Goal: Complete application form

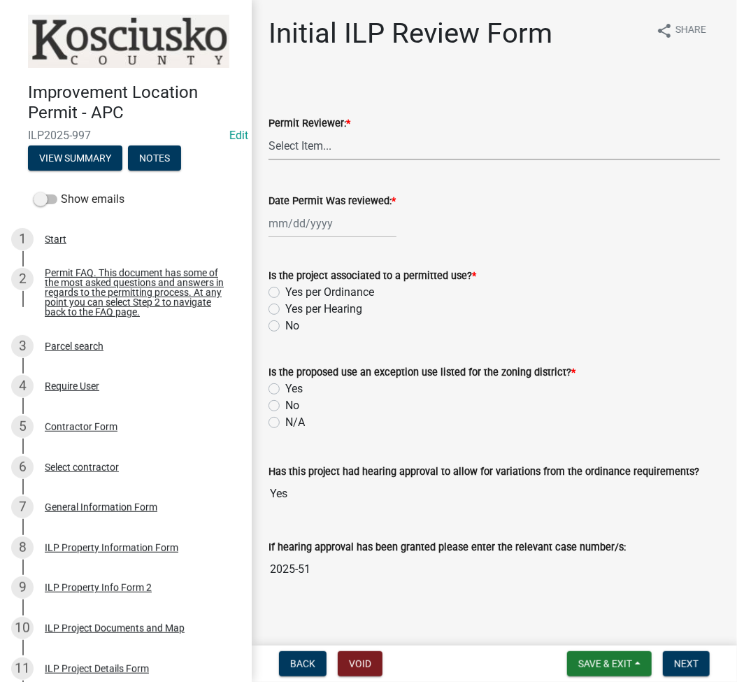
click at [296, 135] on select "Select Item... MMS LT AT CS [PERSON_NAME]" at bounding box center [495, 145] width 452 height 29
click at [269, 131] on select "Select Item... MMS LT AT CS [PERSON_NAME]" at bounding box center [495, 145] width 452 height 29
select select "fc758b50-acba-4166-9f24-5248f0f78016"
click at [297, 222] on div at bounding box center [333, 223] width 128 height 29
select select "8"
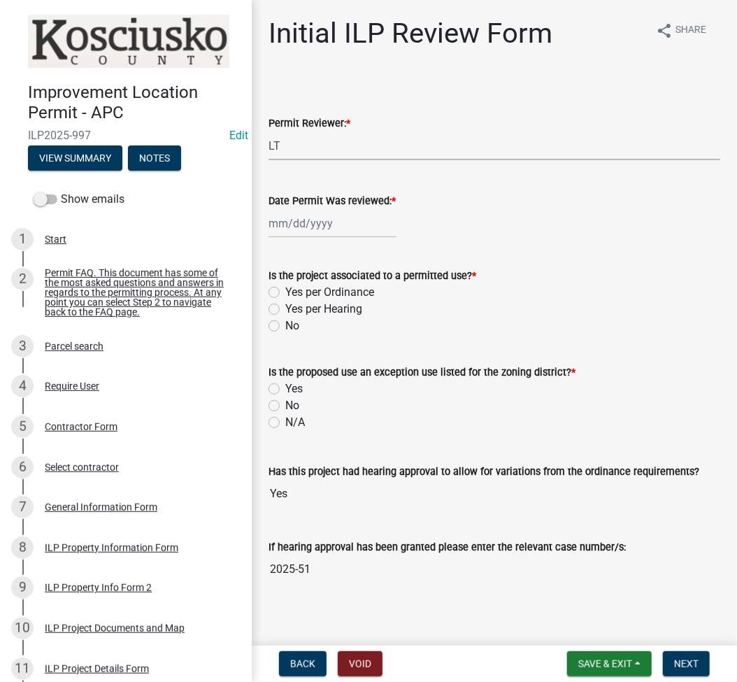
select select "2025"
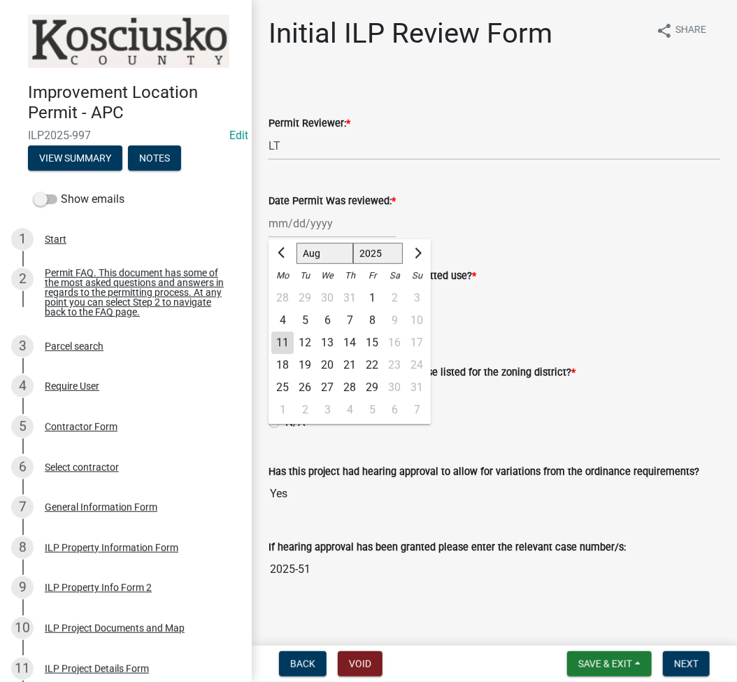
click at [285, 350] on div "11" at bounding box center [282, 342] width 22 height 22
type input "[DATE]"
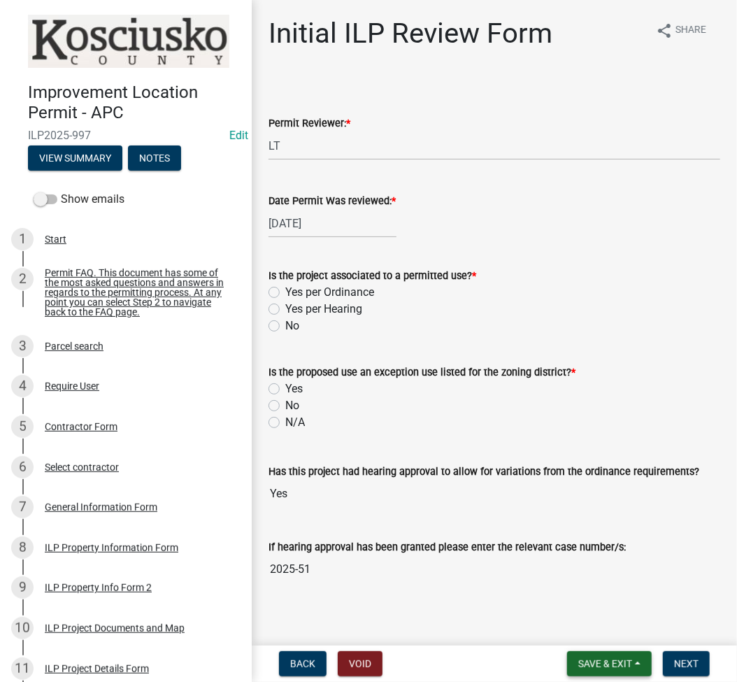
click at [617, 660] on span "Save & Exit" at bounding box center [605, 663] width 54 height 11
click at [566, 588] on button "Save" at bounding box center [596, 594] width 112 height 34
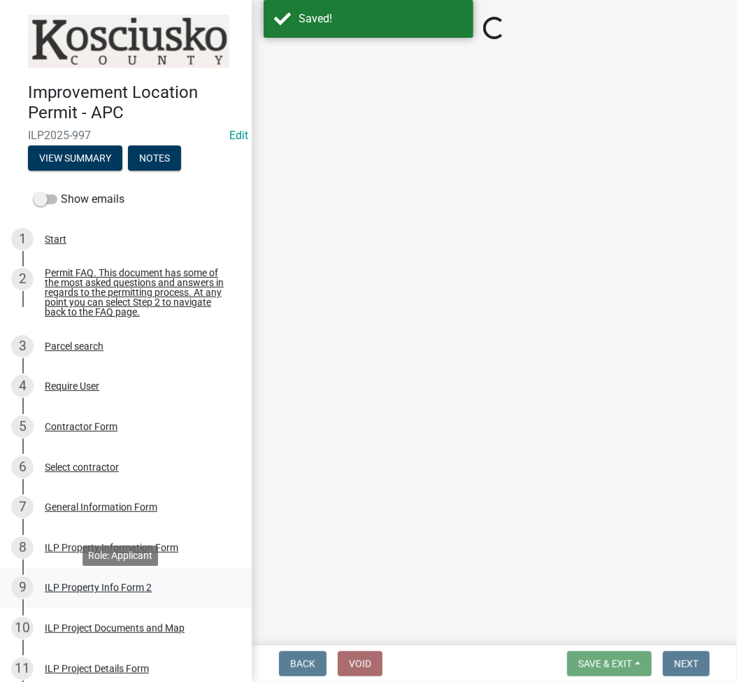
click at [96, 588] on div "ILP Property Info Form 2" at bounding box center [98, 587] width 107 height 10
select select "5d8d9a6f-68f4-4910-b8ad-905844ed2da1"
select select "ea119d11-e52e-4559-b746-af06211fe819"
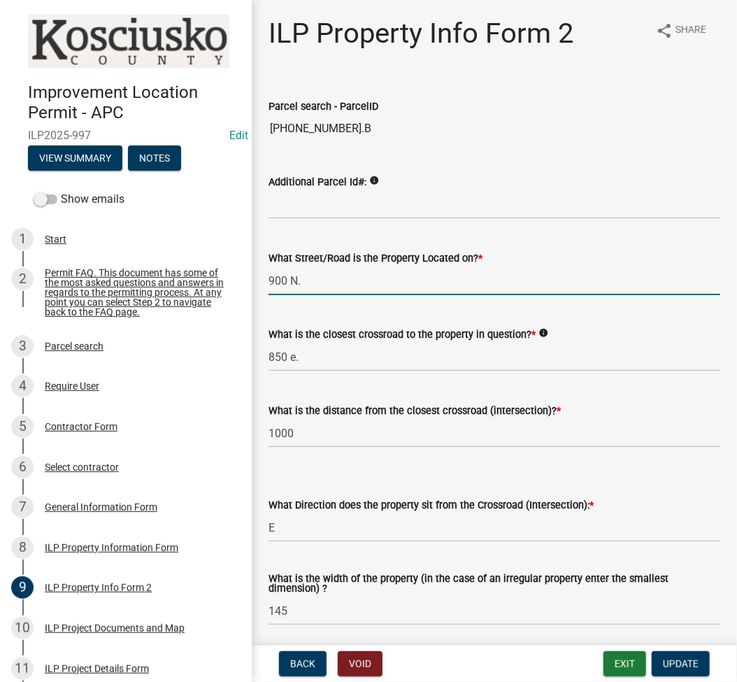
click at [331, 278] on input "900 N." at bounding box center [495, 280] width 452 height 29
type input "900 N"
click at [296, 358] on input "850 e." at bounding box center [495, 357] width 452 height 29
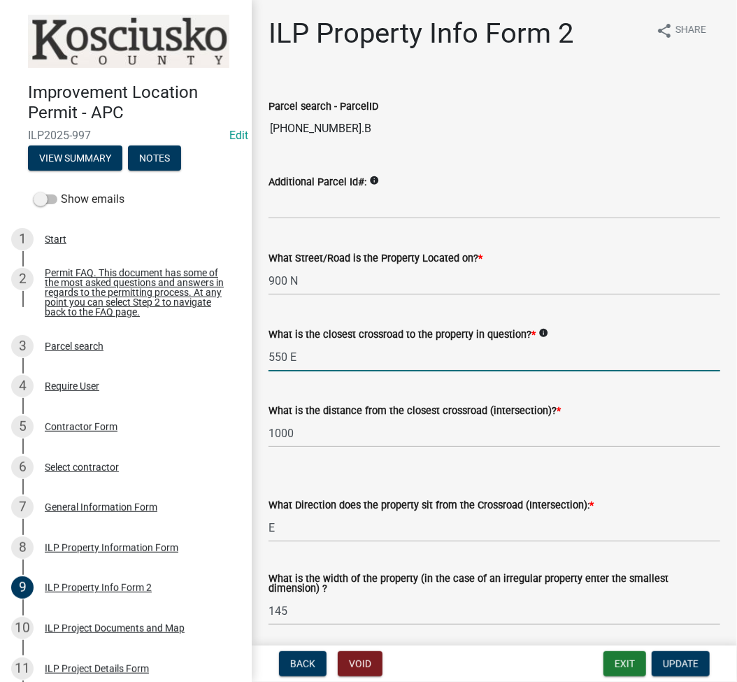
type input "550 E"
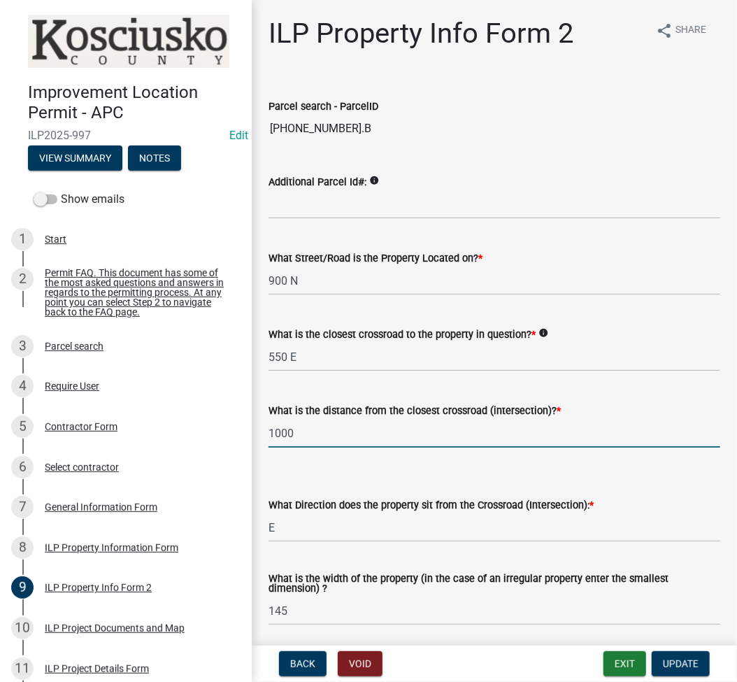
click at [313, 431] on input "1000" at bounding box center [495, 433] width 452 height 29
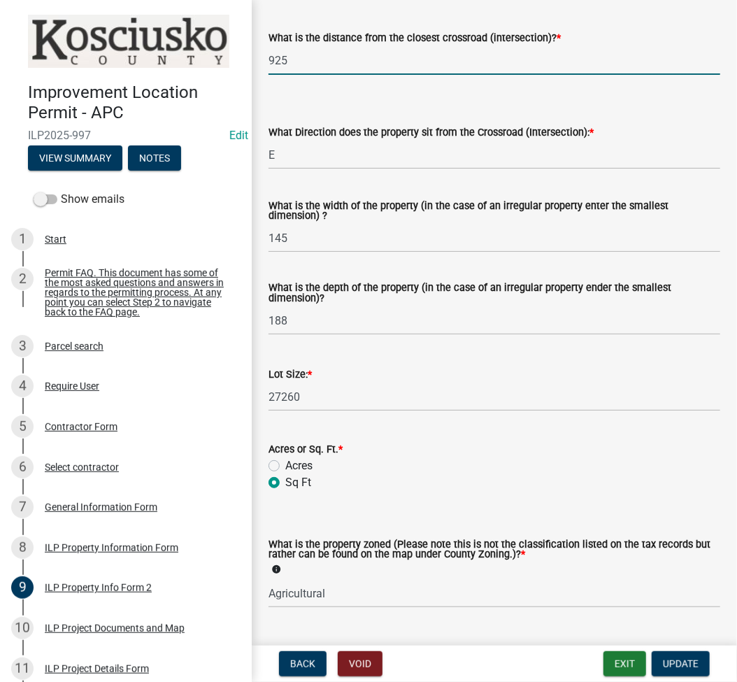
type input "925"
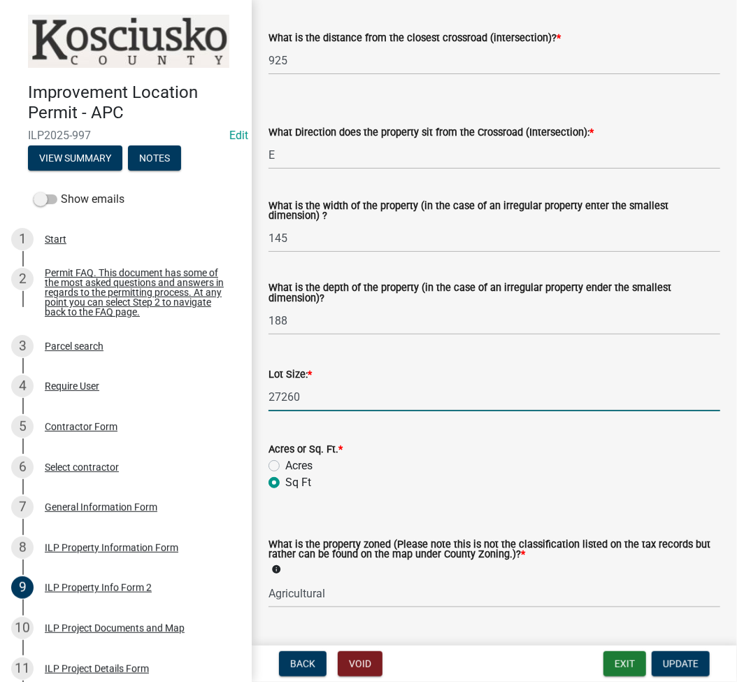
click at [343, 392] on input "27260" at bounding box center [495, 396] width 452 height 29
type input "0.63"
click at [285, 466] on label "Acres" at bounding box center [298, 465] width 27 height 17
click at [285, 466] on input "Acres" at bounding box center [289, 461] width 9 height 9
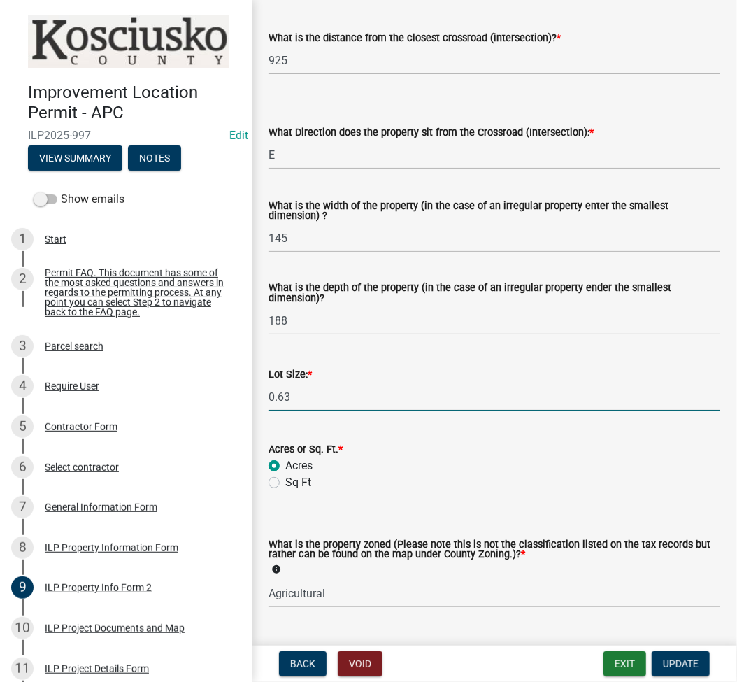
radio input "true"
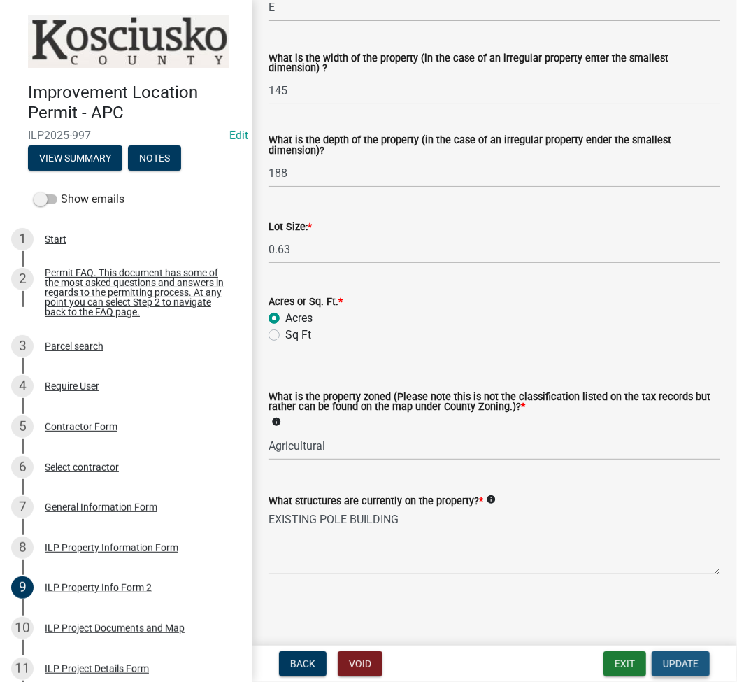
click at [677, 666] on span "Update" at bounding box center [681, 663] width 36 height 11
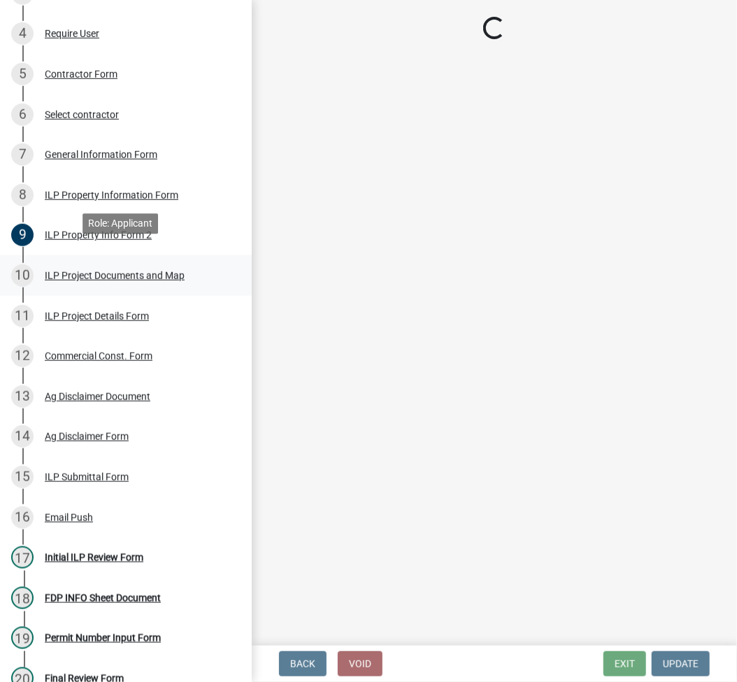
scroll to position [373, 0]
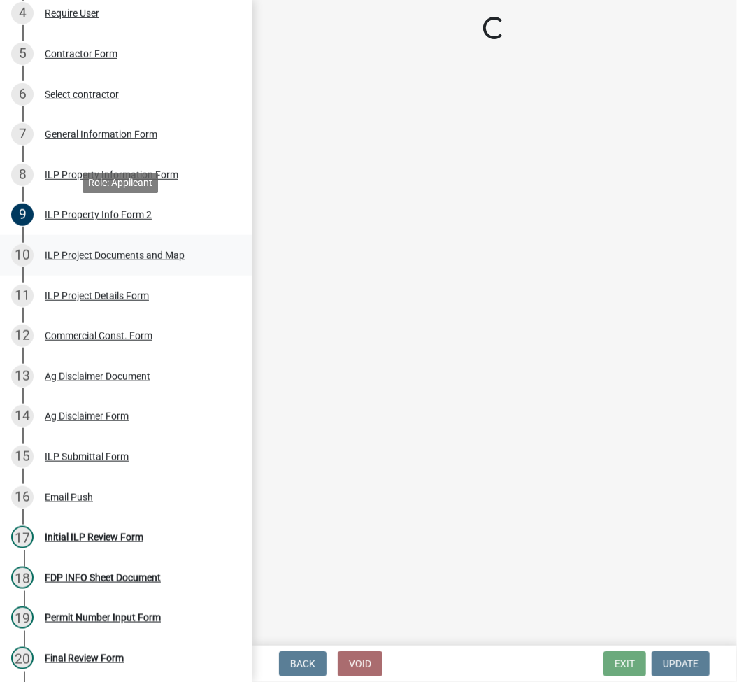
select select "fc758b50-acba-4166-9f24-5248f0f78016"
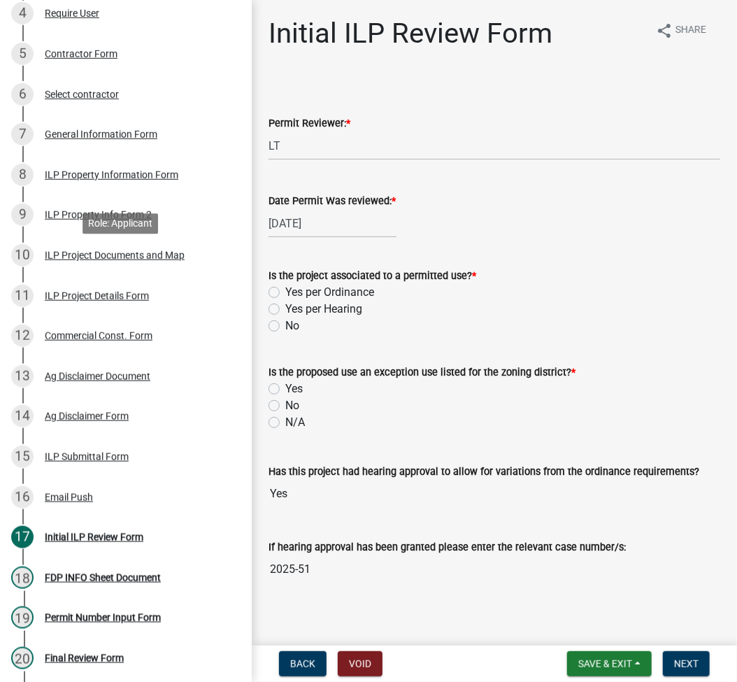
click at [111, 252] on div "10 ILP Project Documents and Map" at bounding box center [120, 255] width 218 height 22
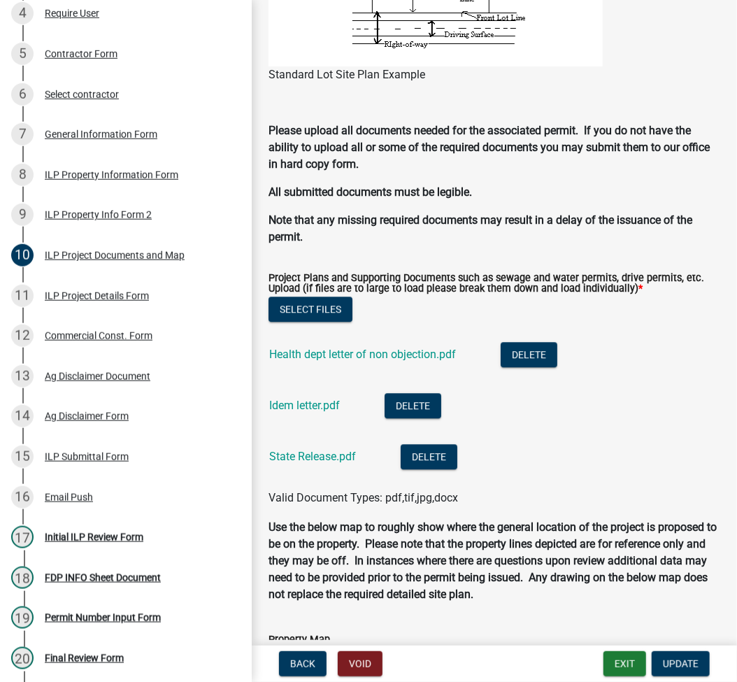
scroll to position [1492, 0]
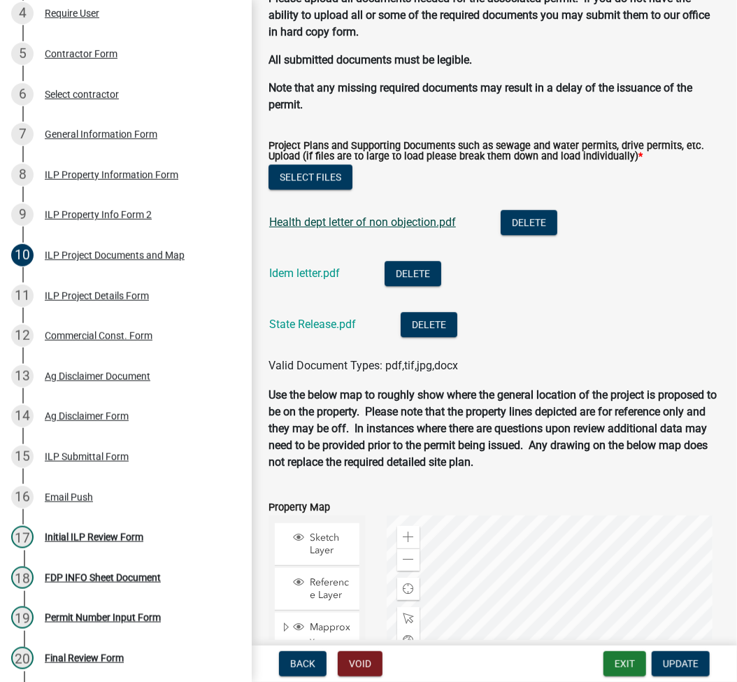
click at [336, 228] on link "Health dept letter of non objection.pdf" at bounding box center [362, 221] width 187 height 13
click at [300, 270] on link "Idem letter.pdf" at bounding box center [304, 272] width 71 height 13
click at [301, 319] on link "State Release.pdf" at bounding box center [312, 323] width 87 height 13
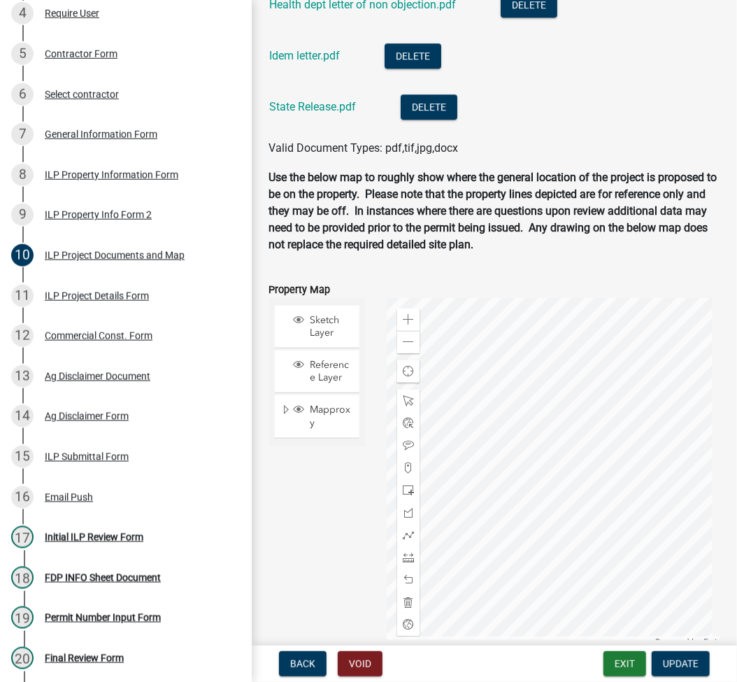
scroll to position [1782, 0]
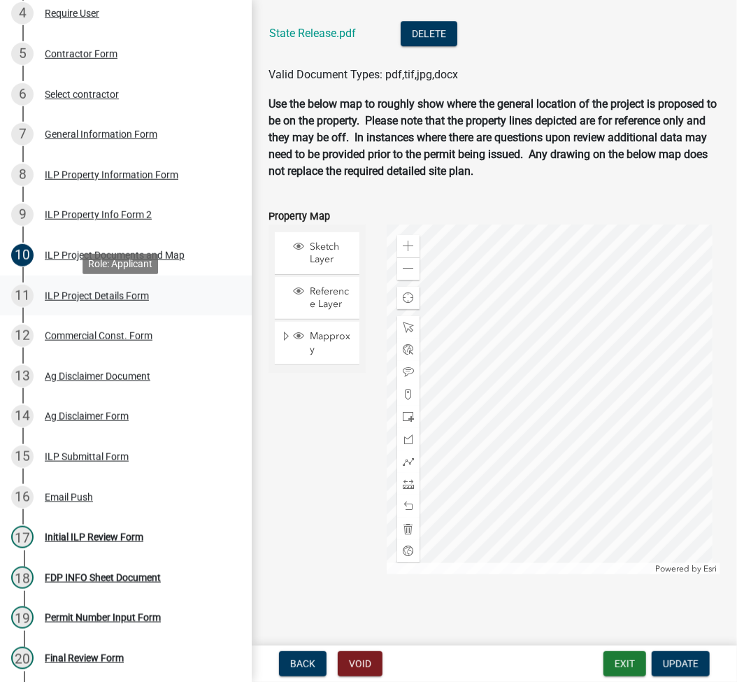
click at [105, 299] on div "ILP Project Details Form" at bounding box center [97, 296] width 104 height 10
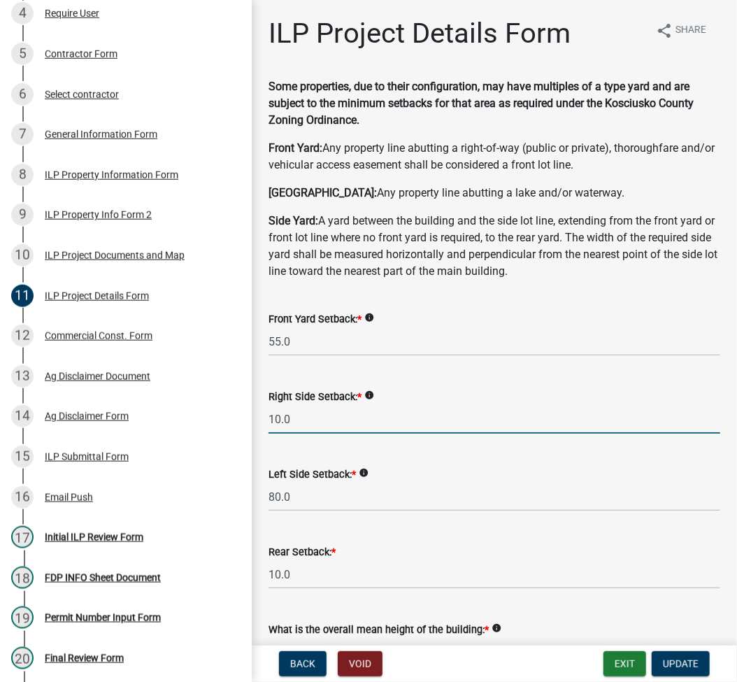
click at [316, 419] on input "10.0" at bounding box center [495, 419] width 452 height 29
type input "80.0"
click at [331, 503] on input "80.0" at bounding box center [495, 496] width 452 height 29
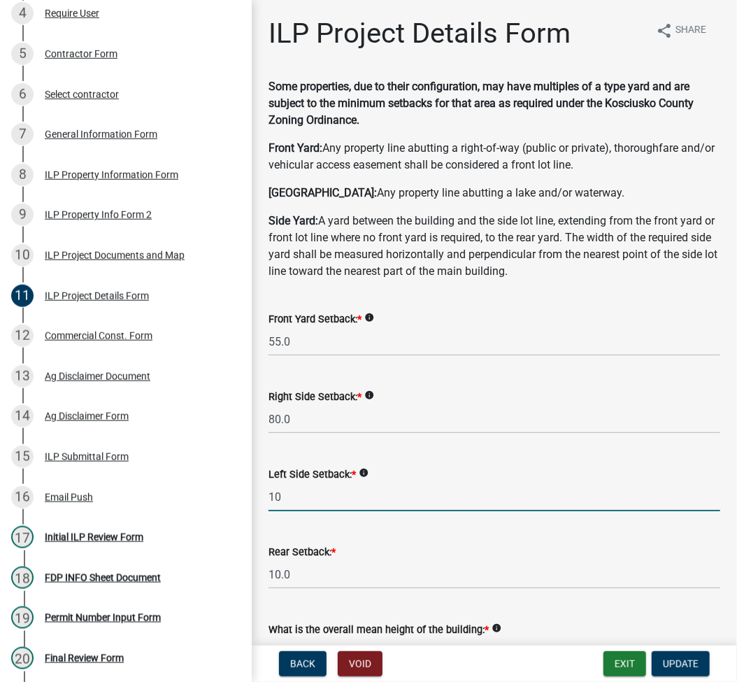
click at [295, 500] on input "10" at bounding box center [495, 496] width 452 height 29
type input "5.0"
click at [326, 573] on input "10.0" at bounding box center [495, 574] width 452 height 29
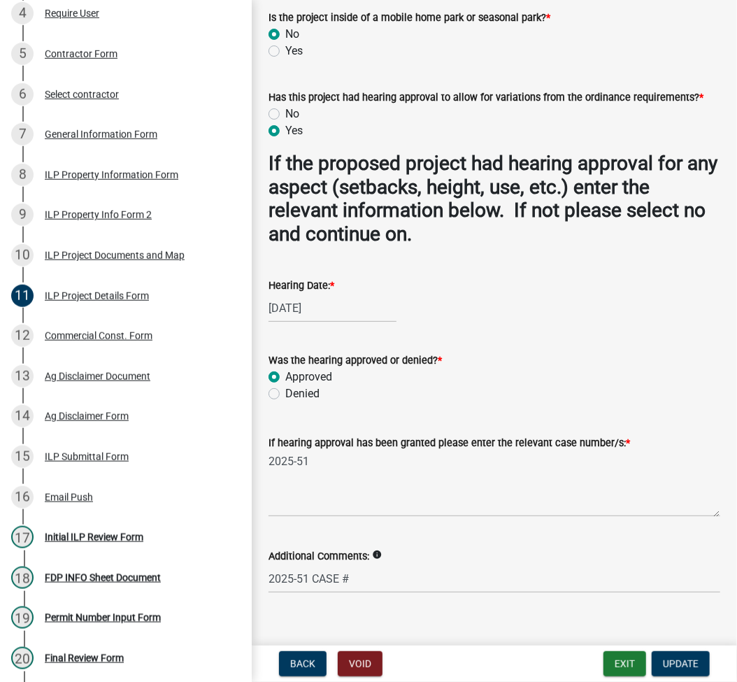
scroll to position [1348, 0]
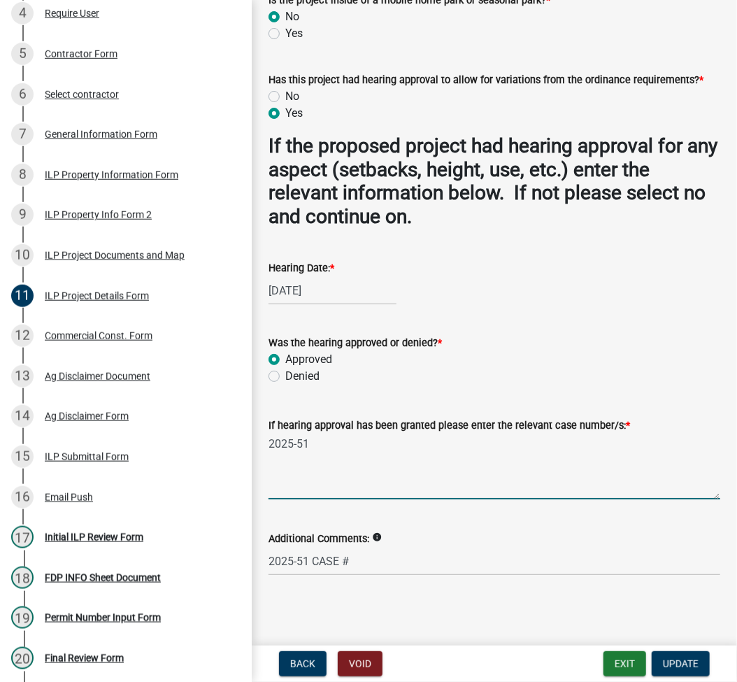
click at [276, 434] on textarea "2025-51" at bounding box center [495, 467] width 452 height 66
click at [406, 436] on textarea "VAR 2025-51" at bounding box center [495, 467] width 452 height 66
type textarea "VAR 2025-51, VAR2023-210, EX 22023-104"
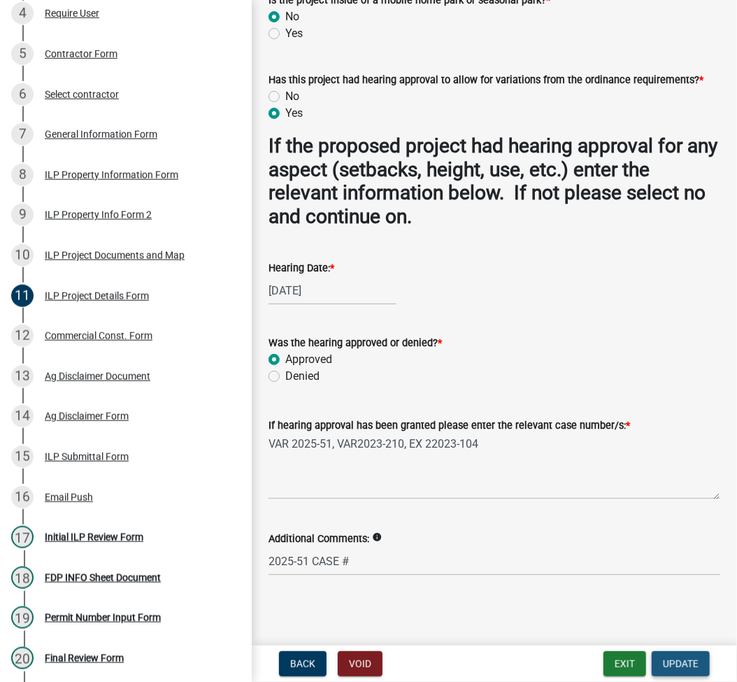
click at [671, 662] on span "Update" at bounding box center [681, 663] width 36 height 11
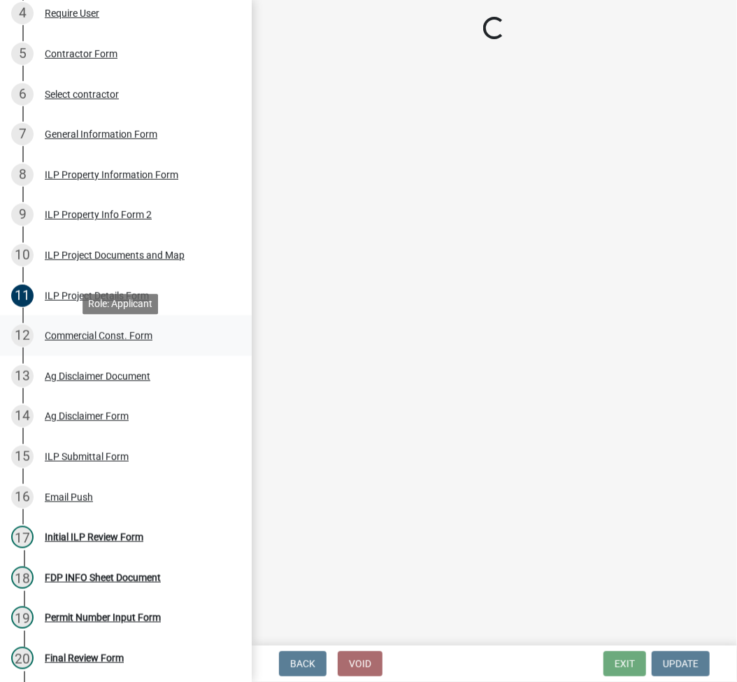
select select "fc758b50-acba-4166-9f24-5248f0f78016"
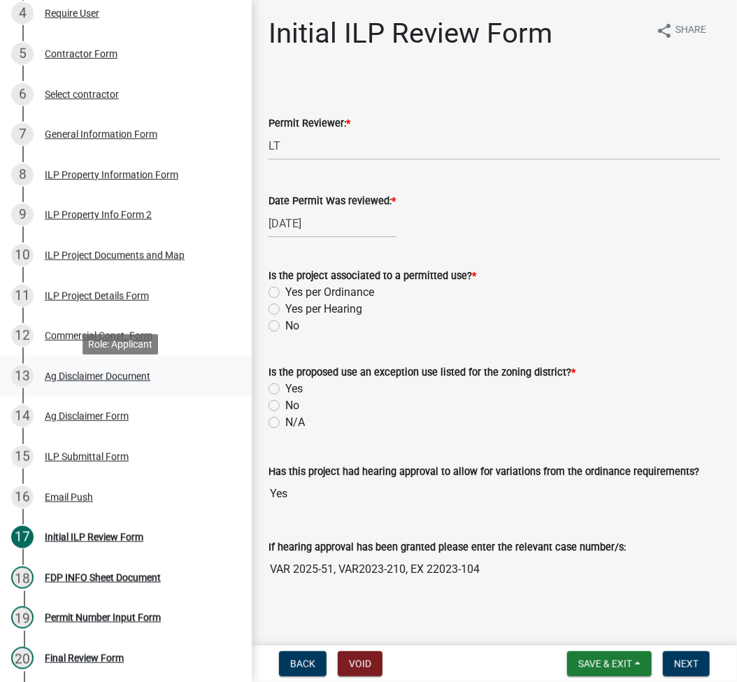
click at [108, 380] on div "Ag Disclaimer Document" at bounding box center [98, 376] width 106 height 10
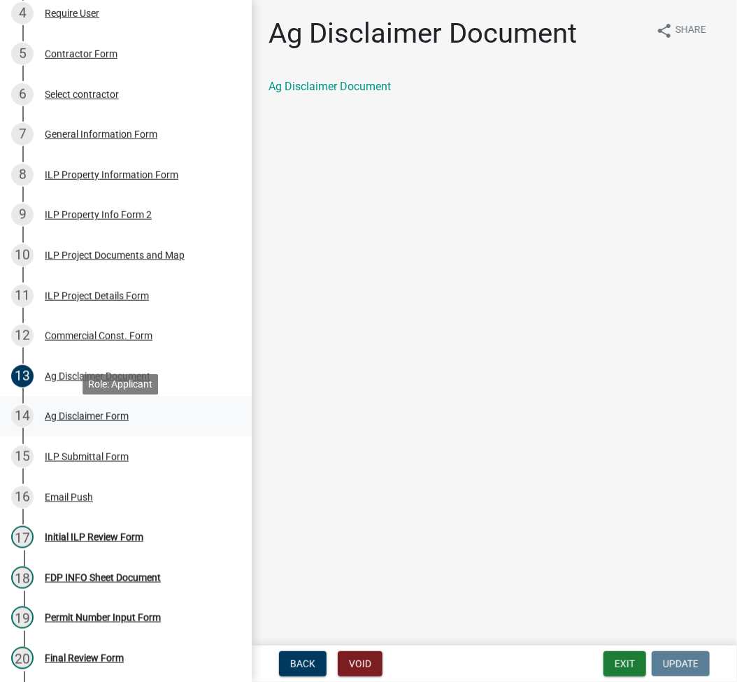
click at [118, 415] on div "14 Ag Disclaimer Form" at bounding box center [120, 416] width 218 height 22
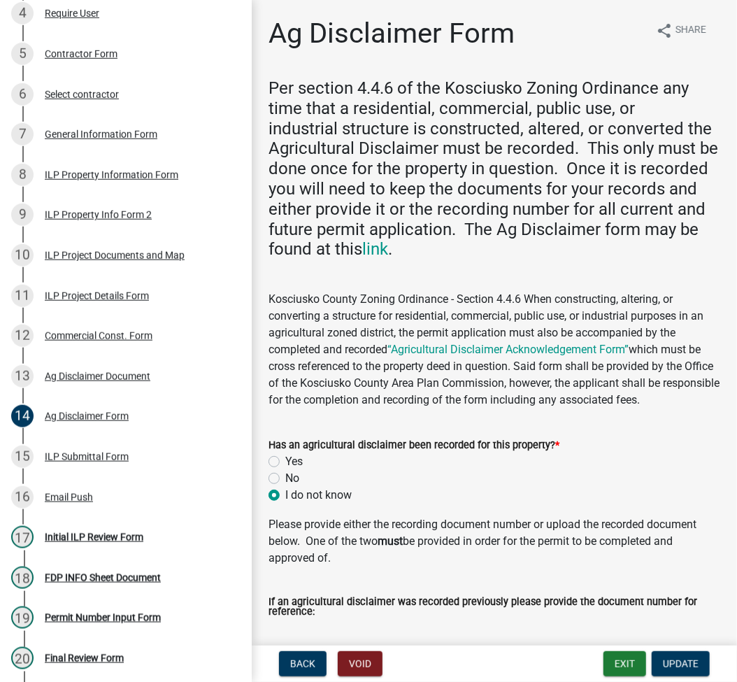
scroll to position [228, 0]
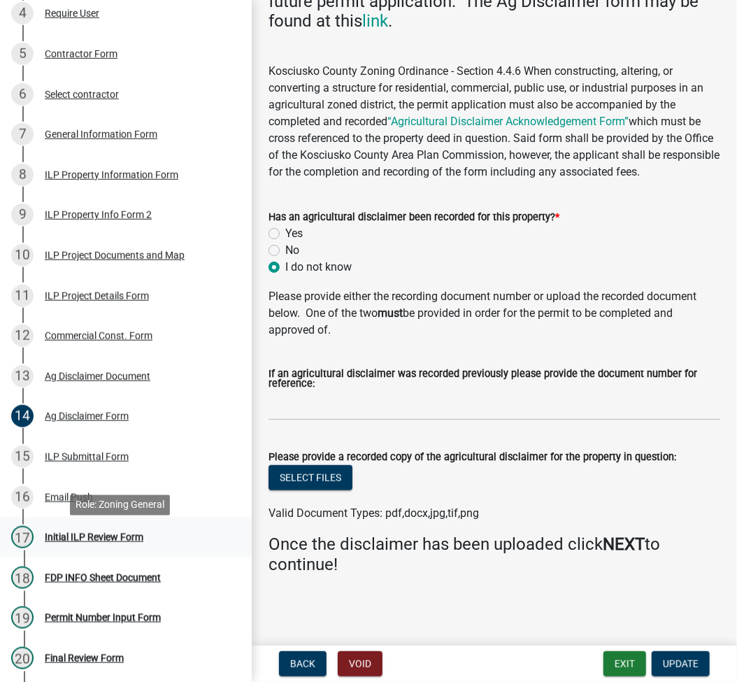
click at [91, 548] on div "17 Initial ILP Review Form" at bounding box center [120, 537] width 218 height 22
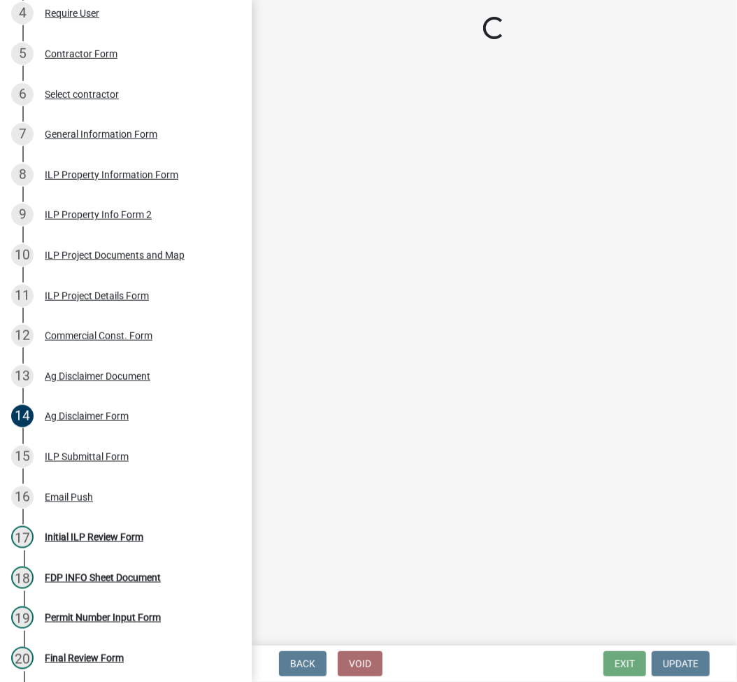
select select "fc758b50-acba-4166-9f24-5248f0f78016"
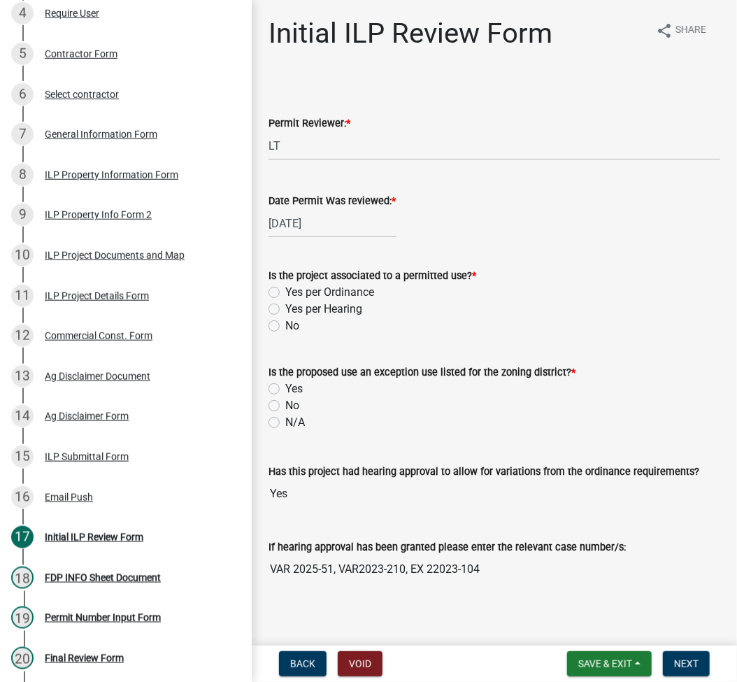
click at [285, 313] on label "Yes per Hearing" at bounding box center [323, 309] width 77 height 17
click at [285, 310] on input "Yes per Hearing" at bounding box center [289, 305] width 9 height 9
radio input "true"
click at [285, 384] on label "Yes" at bounding box center [293, 388] width 17 height 17
click at [285, 384] on input "Yes" at bounding box center [289, 384] width 9 height 9
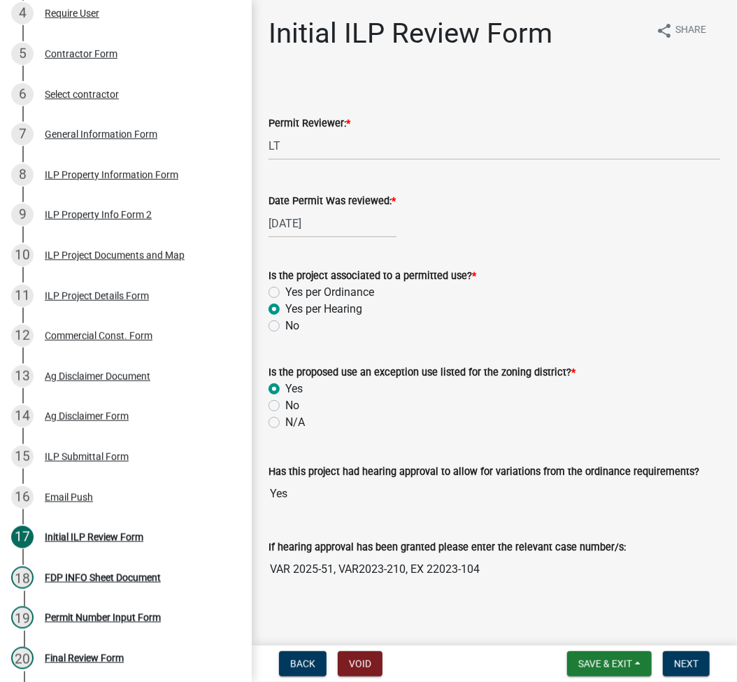
radio input "true"
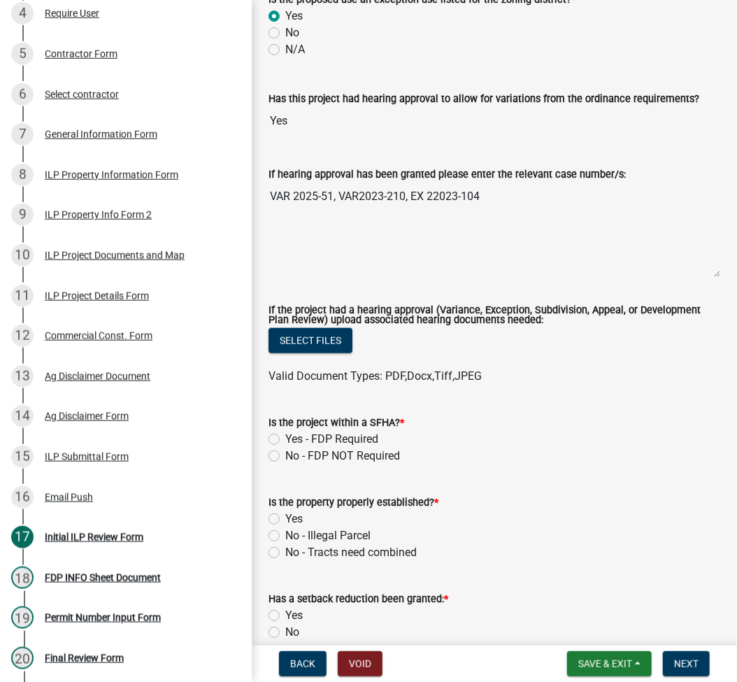
scroll to position [559, 0]
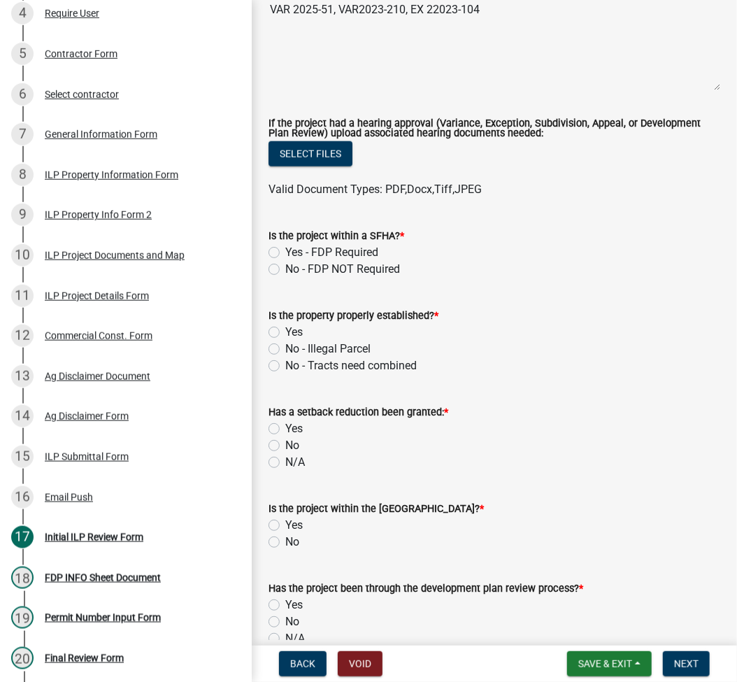
click at [285, 271] on label "No - FDP NOT Required" at bounding box center [342, 269] width 115 height 17
click at [285, 270] on input "No - FDP NOT Required" at bounding box center [289, 265] width 9 height 9
radio input "true"
click at [285, 362] on label "No - Tracts need combined" at bounding box center [350, 365] width 131 height 17
click at [285, 362] on input "No - Tracts need combined" at bounding box center [289, 361] width 9 height 9
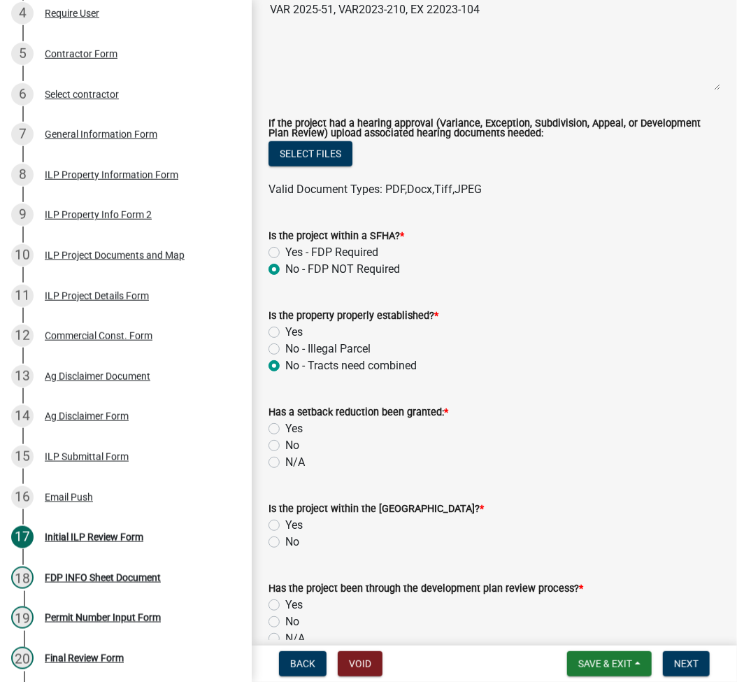
radio input "true"
click at [285, 449] on label "No" at bounding box center [292, 445] width 14 height 17
click at [285, 446] on input "No" at bounding box center [289, 441] width 9 height 9
radio input "true"
click at [285, 538] on label "No" at bounding box center [292, 542] width 14 height 17
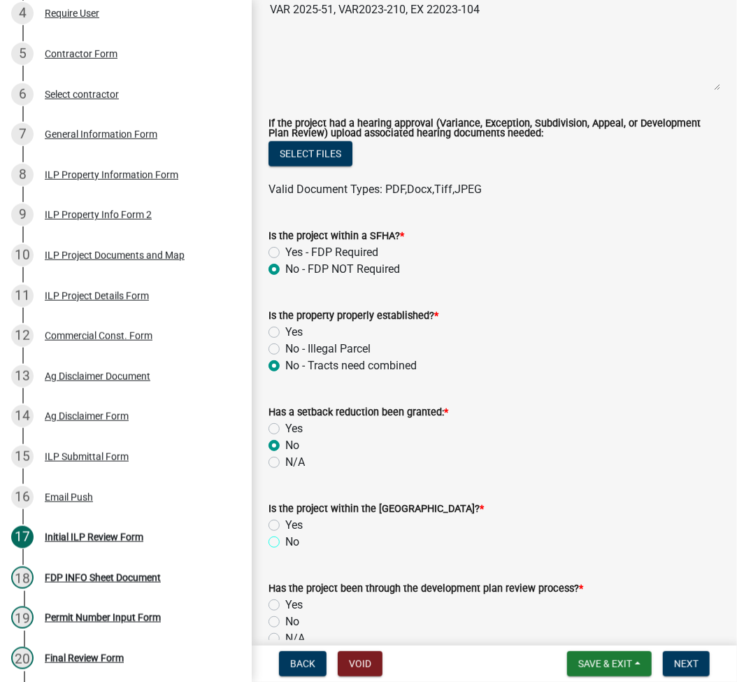
click at [285, 538] on input "No" at bounding box center [289, 538] width 9 height 9
radio input "true"
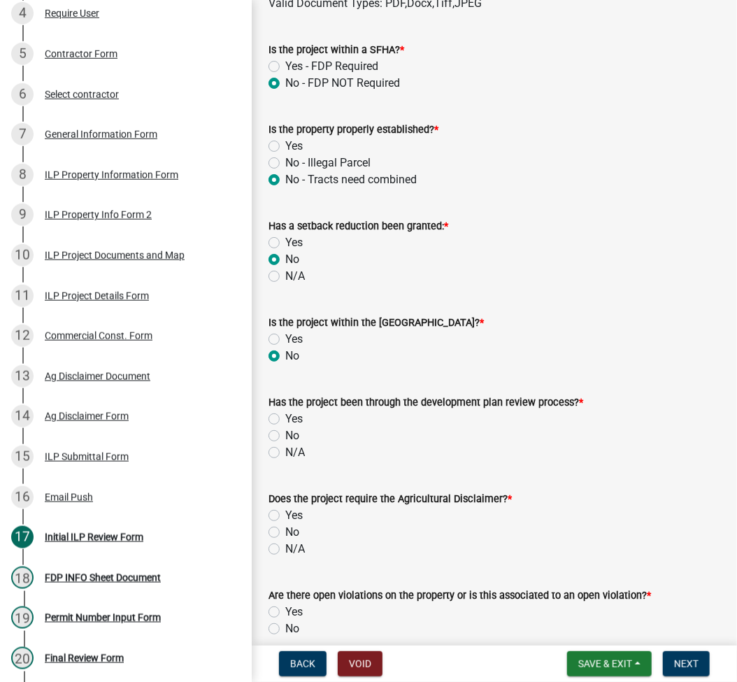
click at [285, 449] on label "N/A" at bounding box center [295, 452] width 20 height 17
click at [285, 449] on input "N/A" at bounding box center [289, 448] width 9 height 9
radio input "true"
click at [285, 513] on label "Yes" at bounding box center [293, 515] width 17 height 17
click at [285, 513] on input "Yes" at bounding box center [289, 511] width 9 height 9
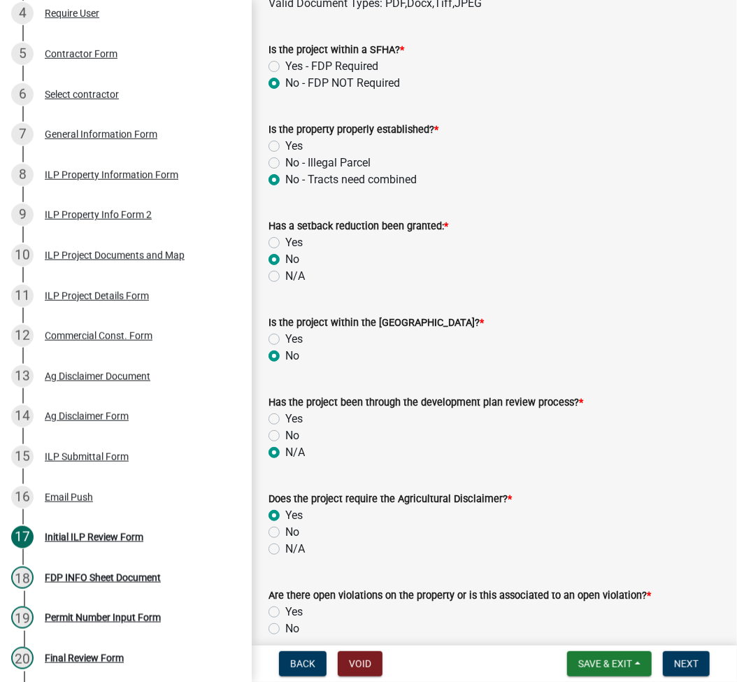
radio input "true"
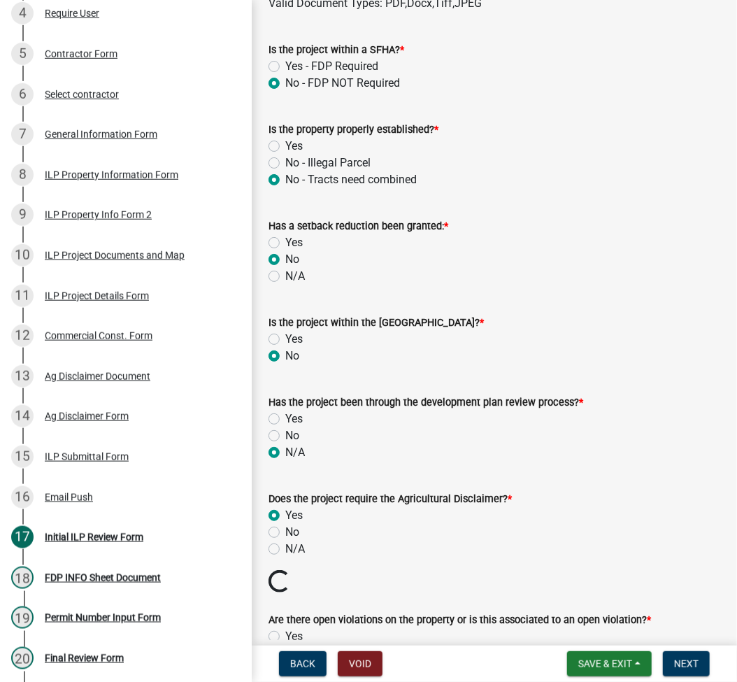
scroll to position [932, 0]
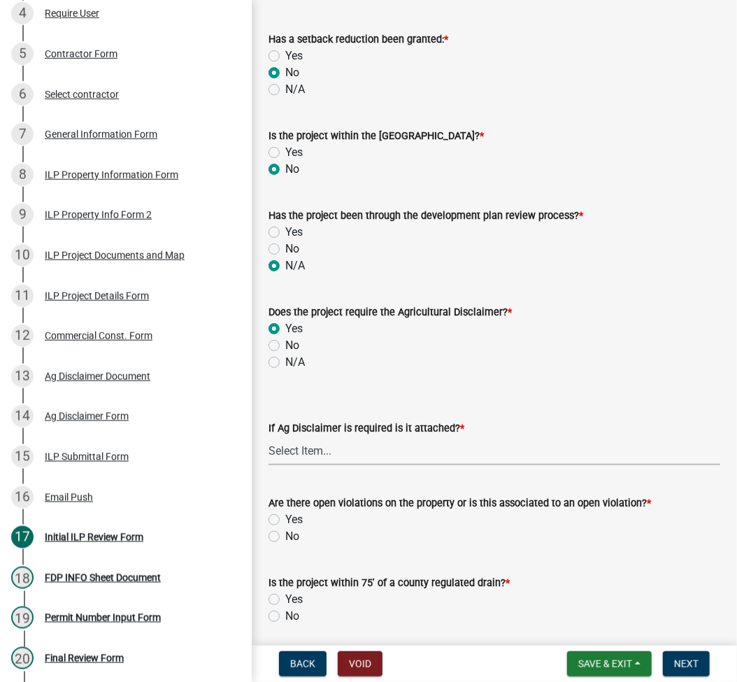
click at [283, 452] on select "Select Item... Yes No" at bounding box center [495, 450] width 452 height 29
click at [269, 436] on select "Select Item... Yes No" at bounding box center [495, 450] width 452 height 29
select select "848ca50e-fe36-4303-a6f7-2f0fd11b41b3"
click at [285, 531] on label "No" at bounding box center [292, 536] width 14 height 17
click at [285, 531] on input "No" at bounding box center [289, 532] width 9 height 9
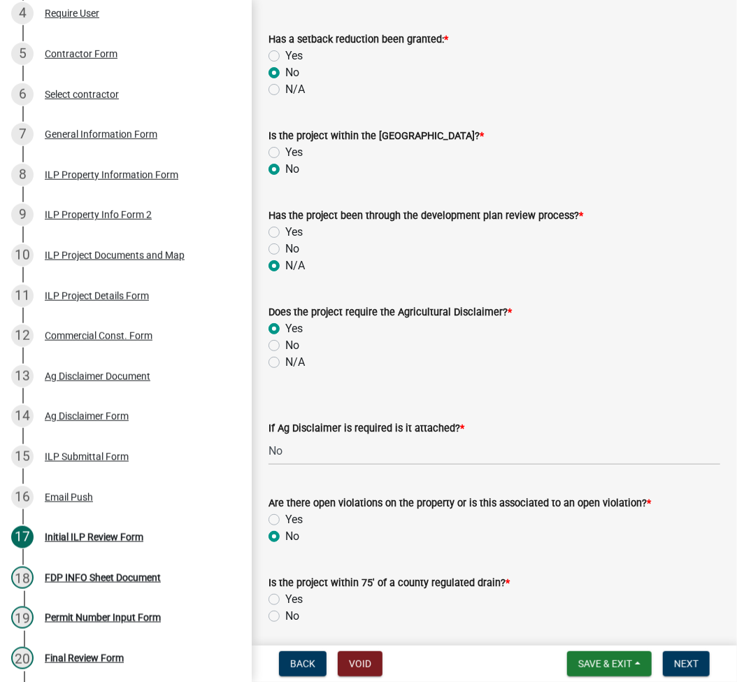
radio input "true"
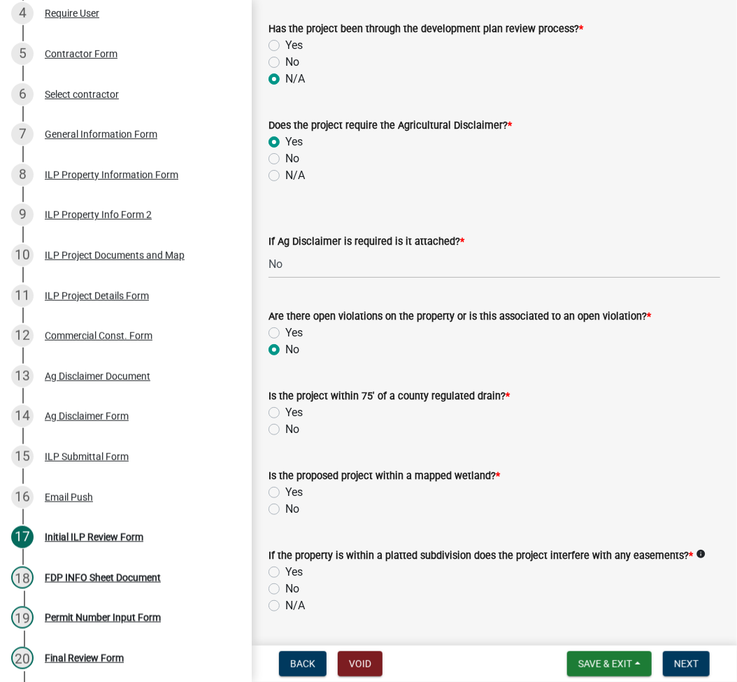
click at [285, 428] on label "No" at bounding box center [292, 429] width 14 height 17
click at [285, 428] on input "No" at bounding box center [289, 425] width 9 height 9
radio input "true"
click at [285, 513] on label "No" at bounding box center [292, 509] width 14 height 17
click at [285, 510] on input "No" at bounding box center [289, 505] width 9 height 9
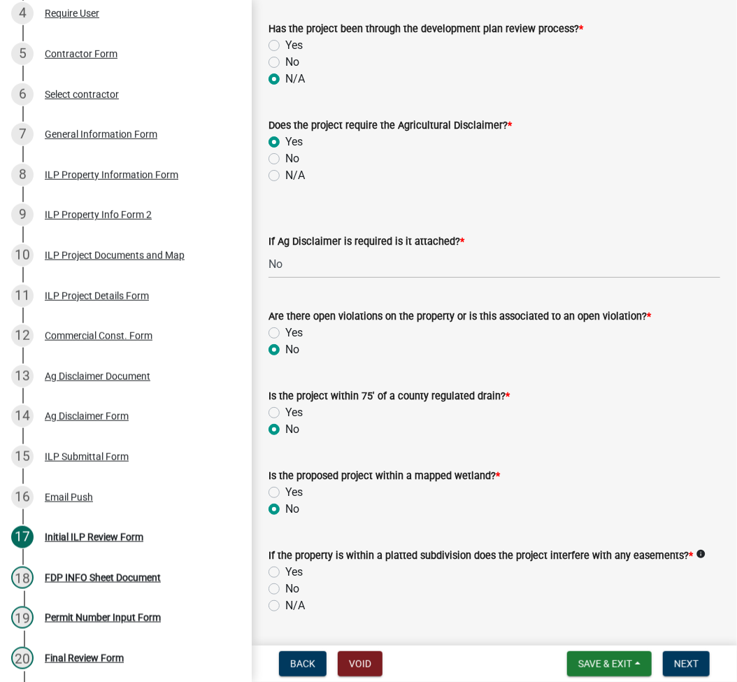
radio input "true"
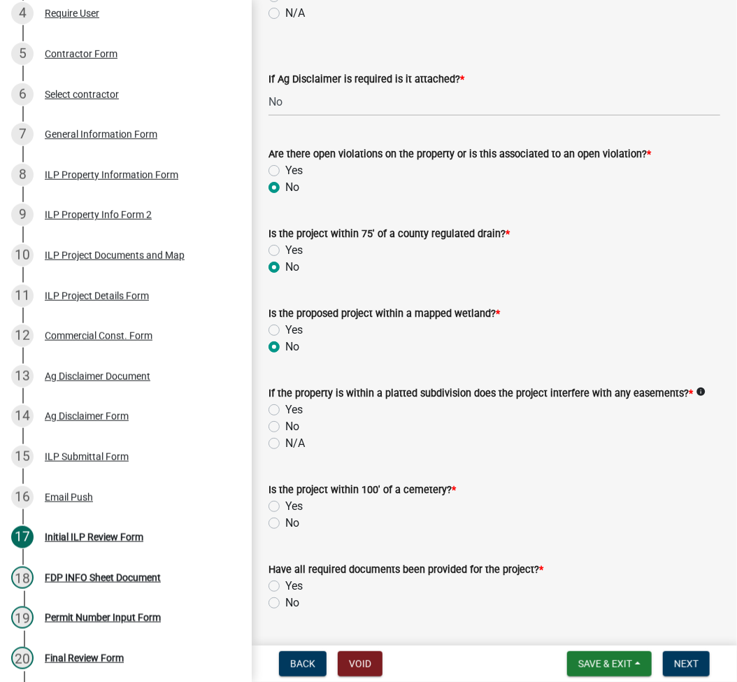
scroll to position [1305, 0]
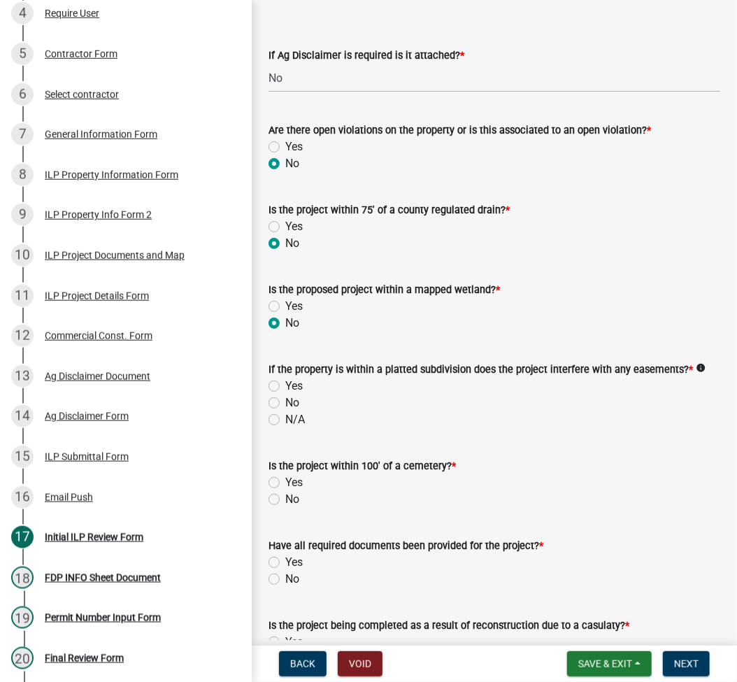
click at [285, 418] on label "N/A" at bounding box center [295, 419] width 20 height 17
click at [285, 418] on input "N/A" at bounding box center [289, 415] width 9 height 9
radio input "true"
click at [285, 497] on label "No" at bounding box center [292, 499] width 14 height 17
click at [285, 497] on input "No" at bounding box center [289, 495] width 9 height 9
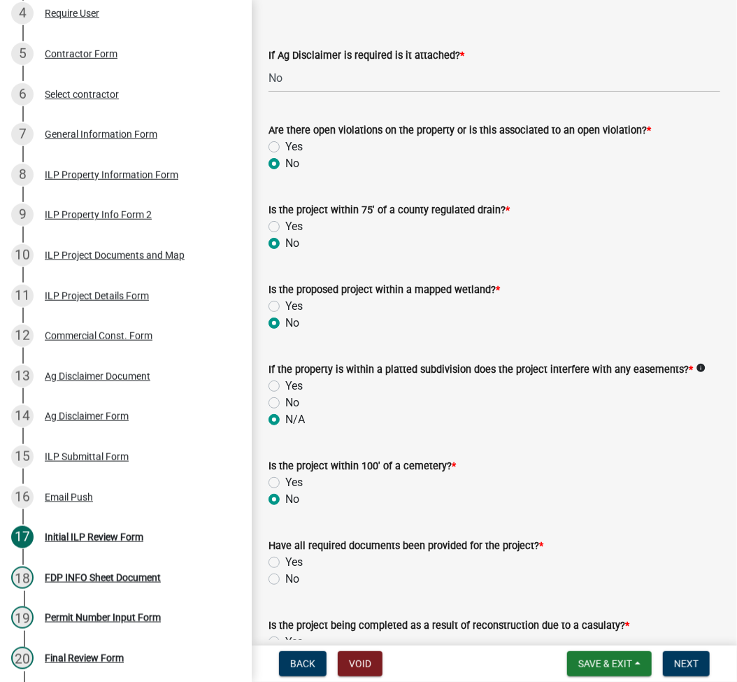
radio input "true"
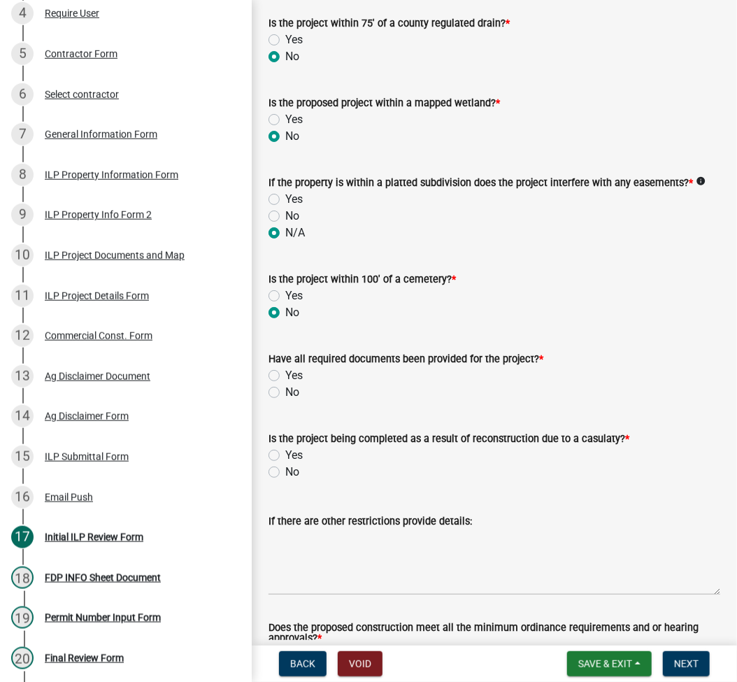
click at [285, 390] on label "No" at bounding box center [292, 392] width 14 height 17
click at [285, 390] on input "No" at bounding box center [289, 388] width 9 height 9
radio input "true"
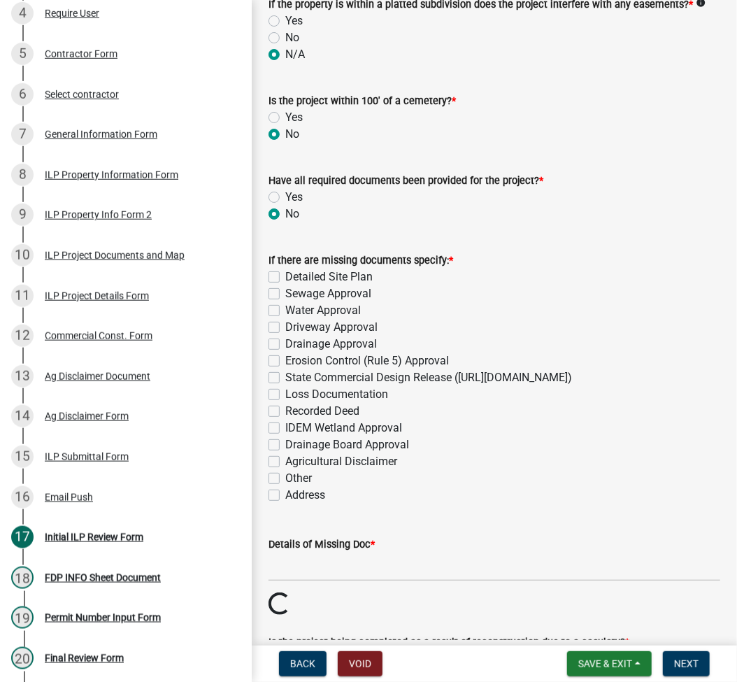
scroll to position [1678, 0]
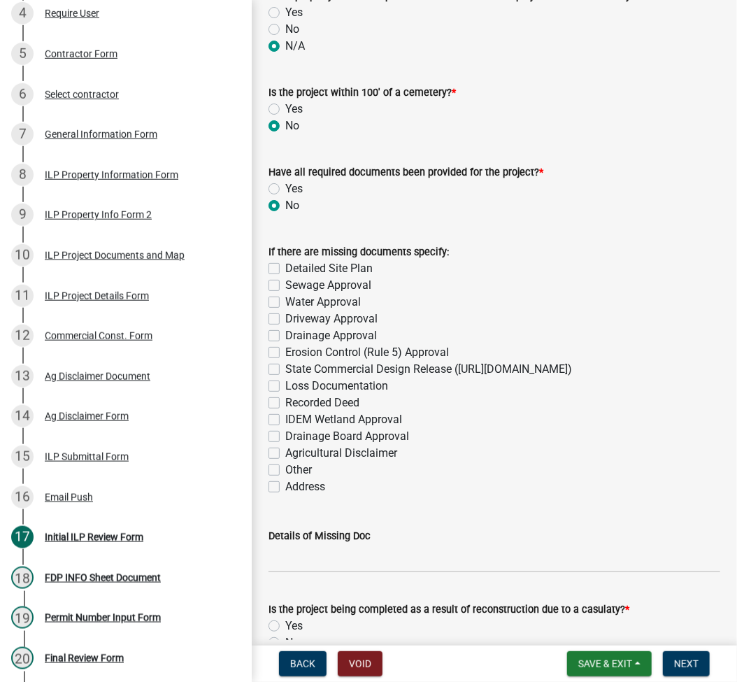
click at [285, 478] on label "Other" at bounding box center [298, 470] width 27 height 17
click at [285, 471] on input "Other" at bounding box center [289, 466] width 9 height 9
checkbox input "true"
checkbox input "false"
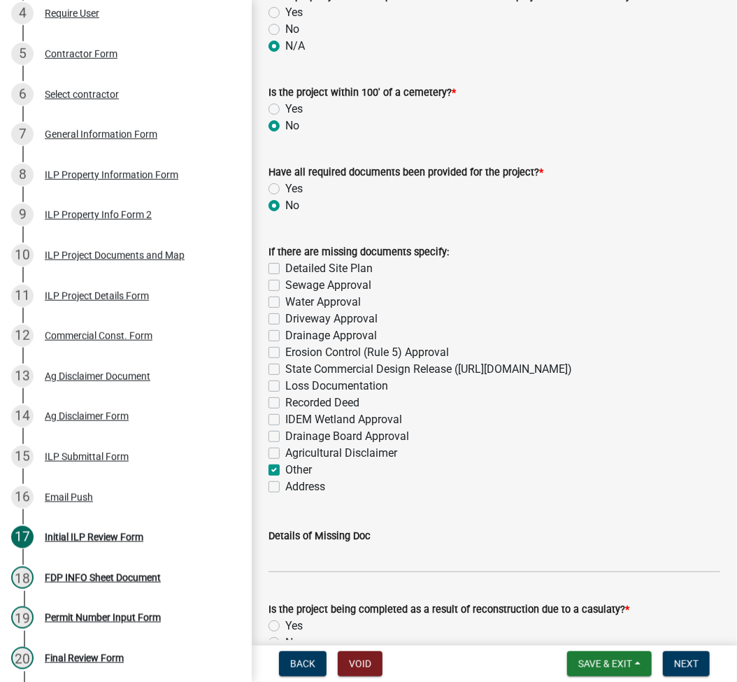
checkbox input "false"
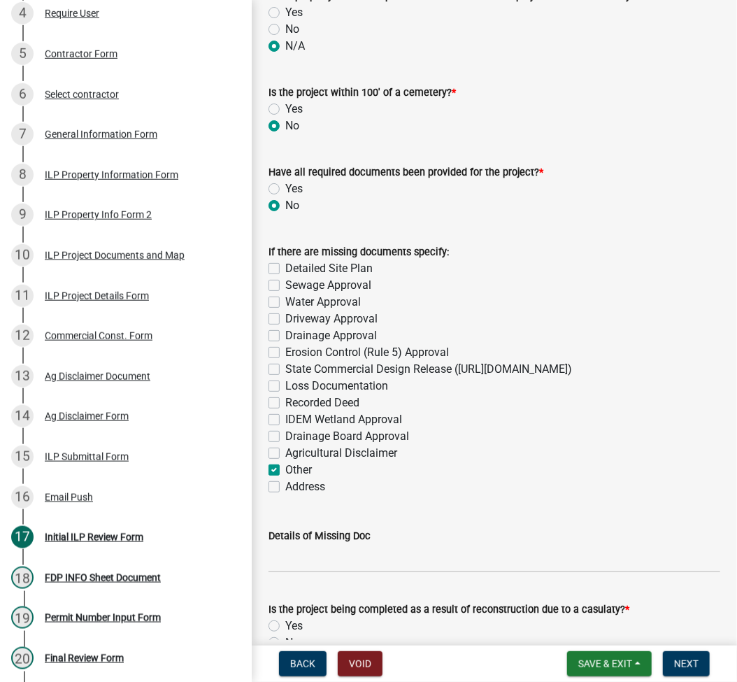
checkbox input "false"
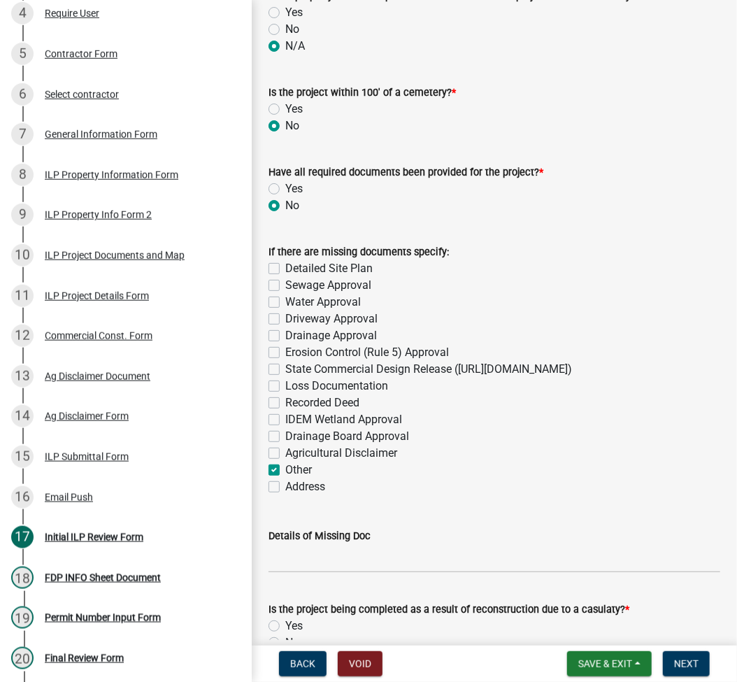
checkbox input "true"
checkbox input "false"
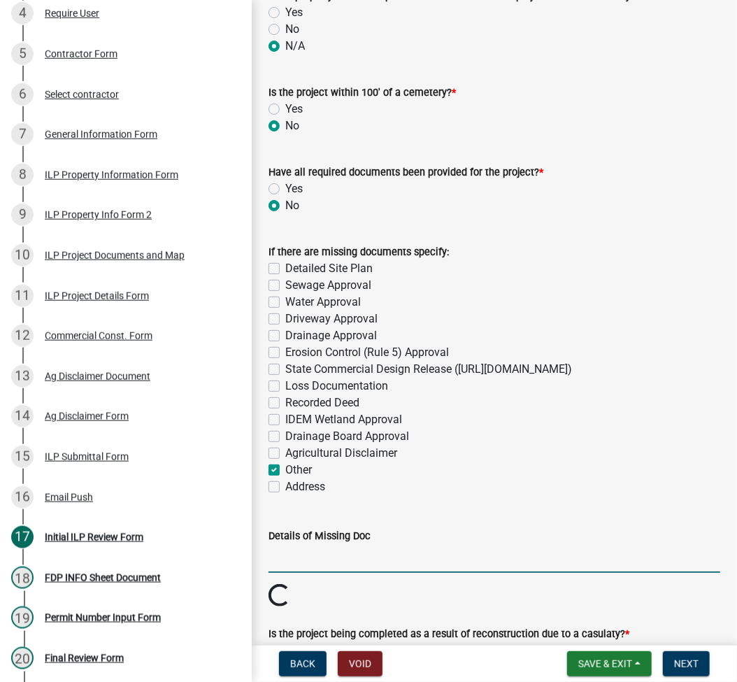
click at [331, 568] on input "Details of Missing Doc" at bounding box center [495, 558] width 452 height 29
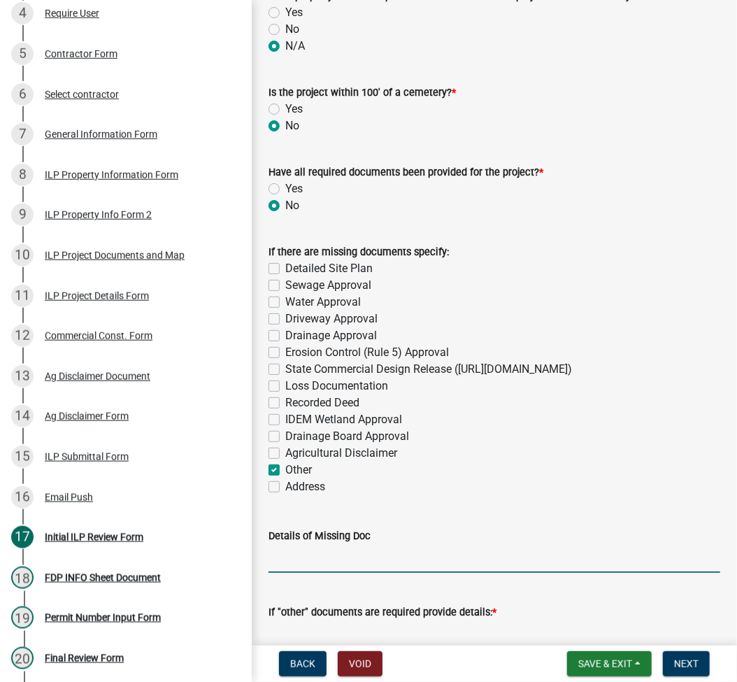
click at [370, 573] on input "Details of Missing Doc" at bounding box center [495, 558] width 452 height 29
type input "TRACTS NEED TO BE COMBINED BY DEED"
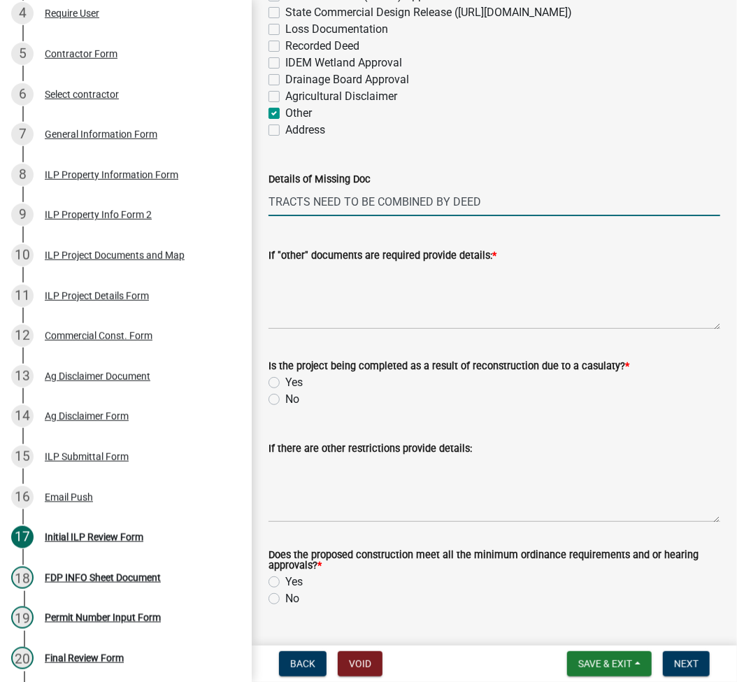
scroll to position [2051, 0]
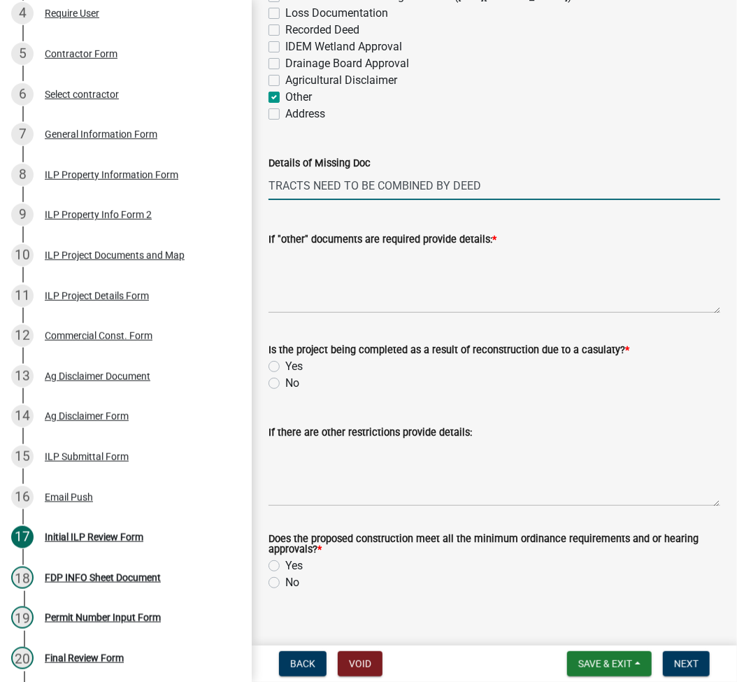
drag, startPoint x: 492, startPoint y: 206, endPoint x: 264, endPoint y: 201, distance: 228.7
click at [264, 200] on div "Details of Missing Doc TRACTS NEED TO BE COMBINED BY DEED" at bounding box center [494, 167] width 473 height 65
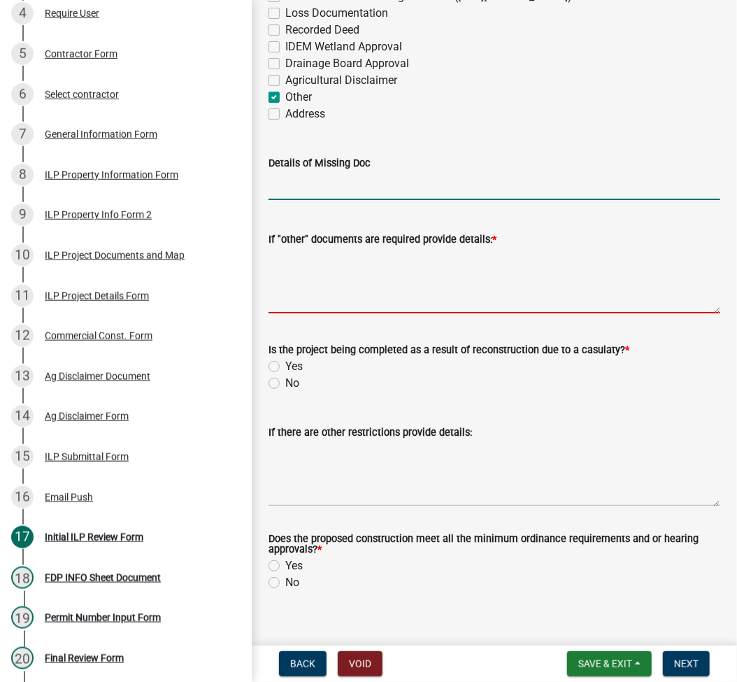
click at [305, 297] on textarea "If "other" documents are required provide details: *" at bounding box center [495, 281] width 452 height 66
paste textarea "TRACTS NEED TO BE COMBINED BY DEED"
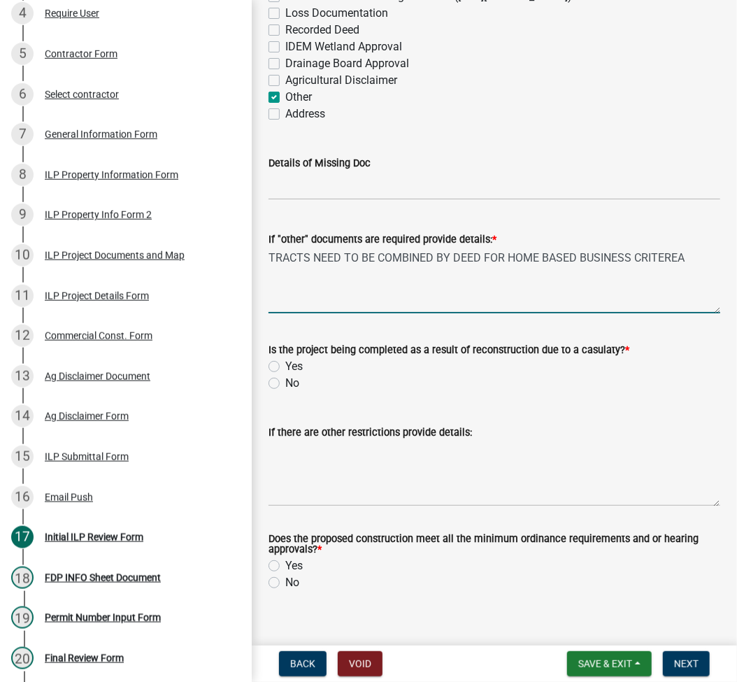
click at [692, 280] on textarea "TRACTS NEED TO BE COMBINED BY DEED FOR HOME BASED BUSINESS CRITEREA" at bounding box center [495, 281] width 452 height 66
type textarea "TRACTS NEED TO BE COMBINED BY DEED FOR HOME BASED BUSINESS CRITERIA"
click at [285, 392] on label "No" at bounding box center [292, 383] width 14 height 17
click at [285, 384] on input "No" at bounding box center [289, 379] width 9 height 9
radio input "true"
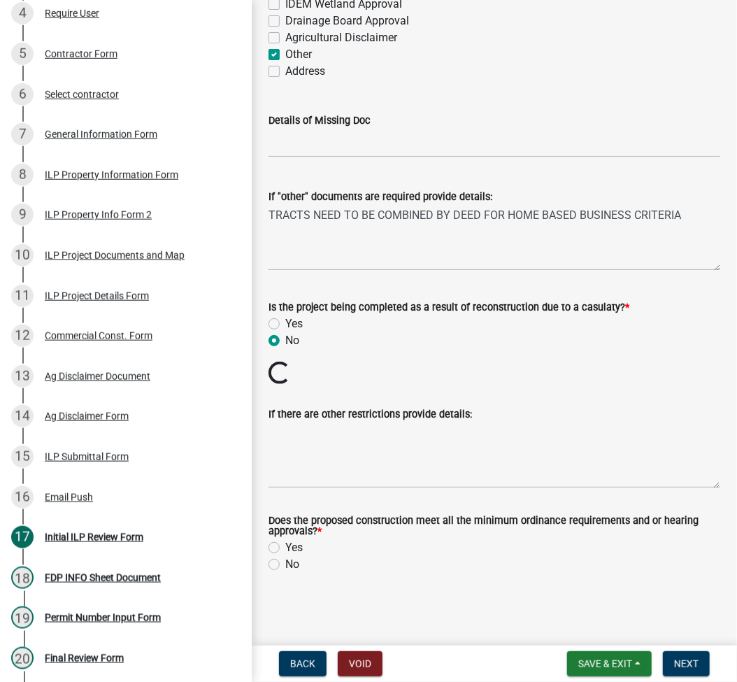
scroll to position [2085, 0]
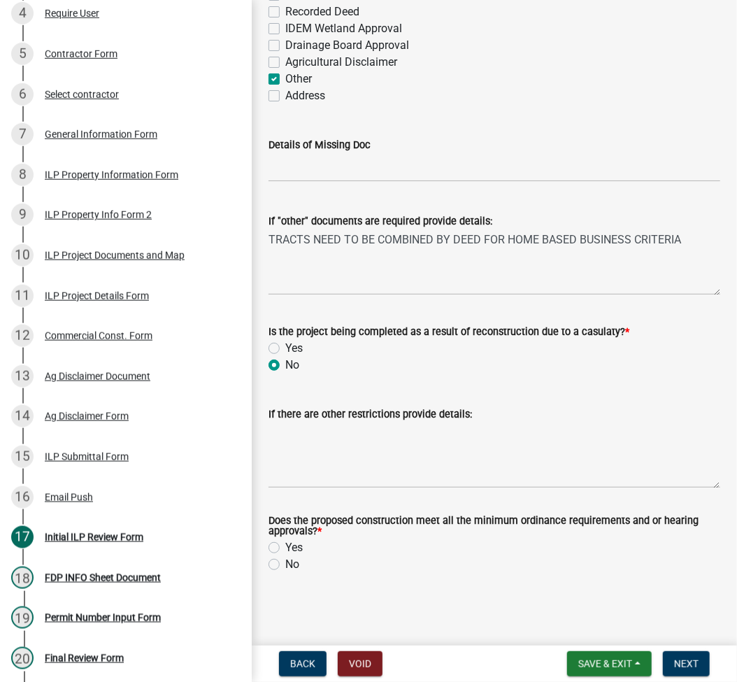
click at [285, 550] on label "Yes" at bounding box center [293, 547] width 17 height 17
click at [285, 548] on input "Yes" at bounding box center [289, 543] width 9 height 9
radio input "true"
click at [677, 662] on span "Next" at bounding box center [686, 663] width 24 height 11
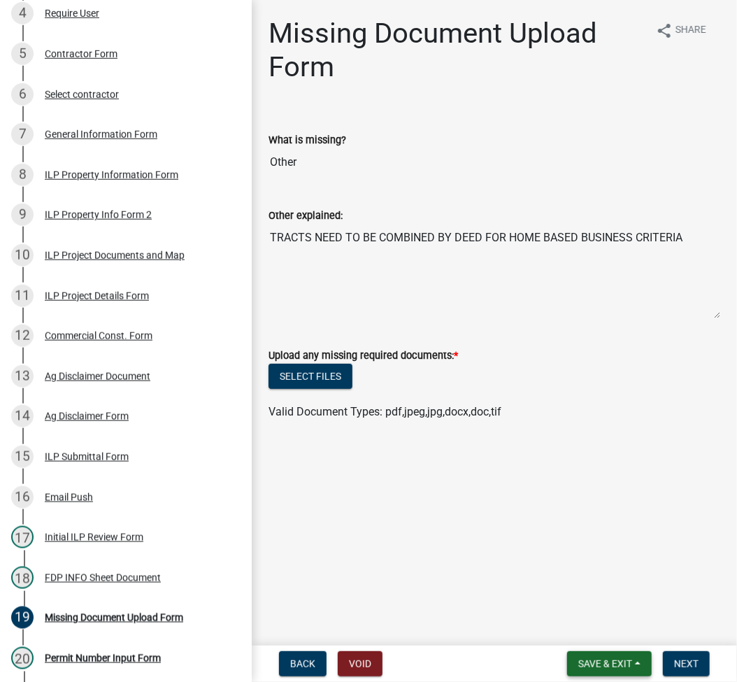
click at [587, 659] on span "Save & Exit" at bounding box center [605, 663] width 54 height 11
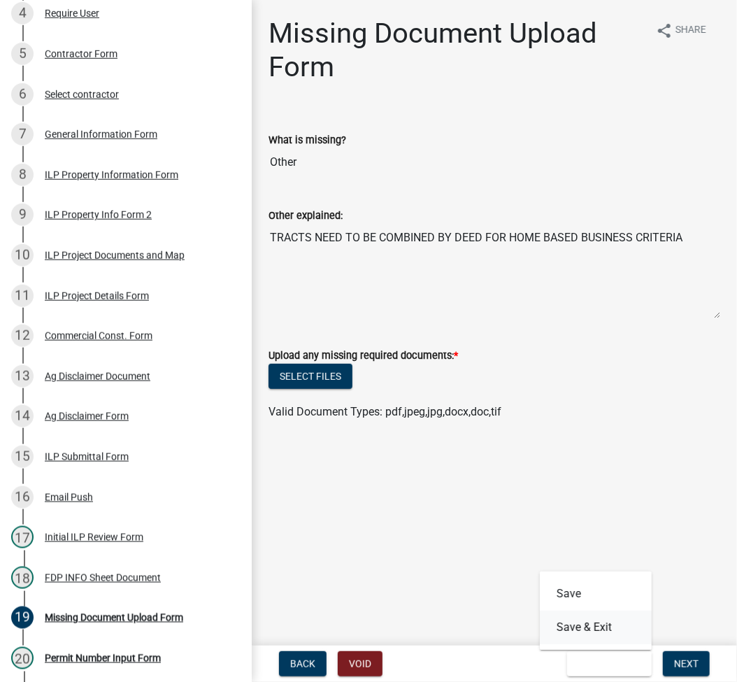
click at [591, 643] on button "Save & Exit" at bounding box center [596, 627] width 112 height 34
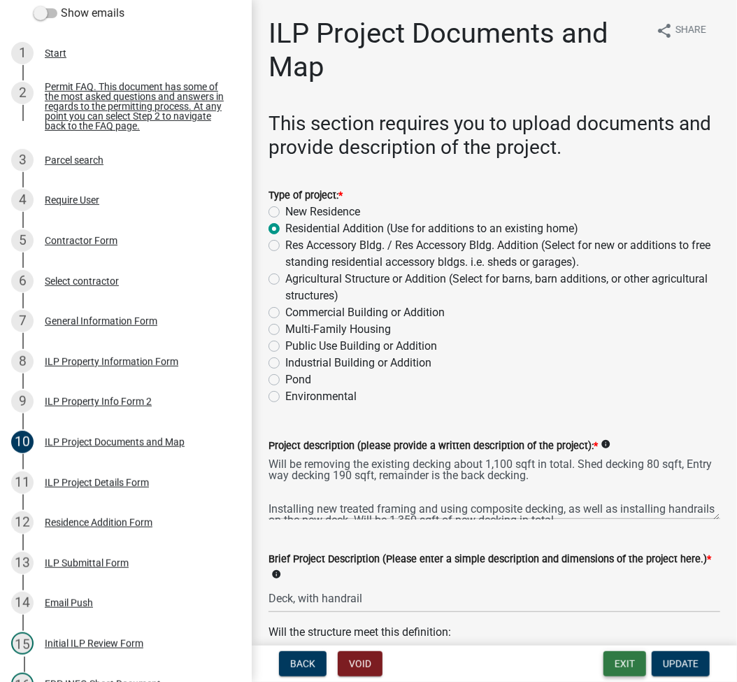
click at [623, 657] on button "Exit" at bounding box center [624, 663] width 43 height 25
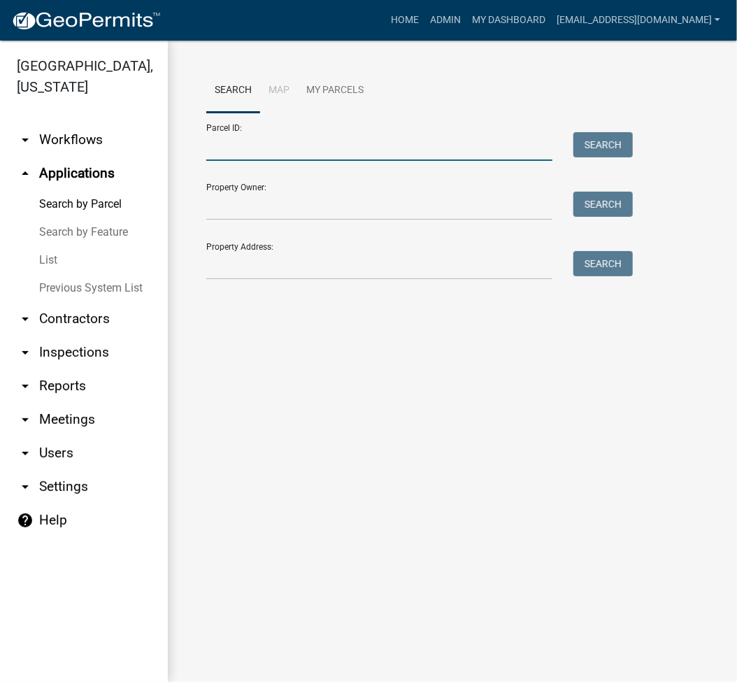
click at [289, 156] on input "Parcel ID:" at bounding box center [379, 146] width 346 height 29
paste input "007-125-001.B"
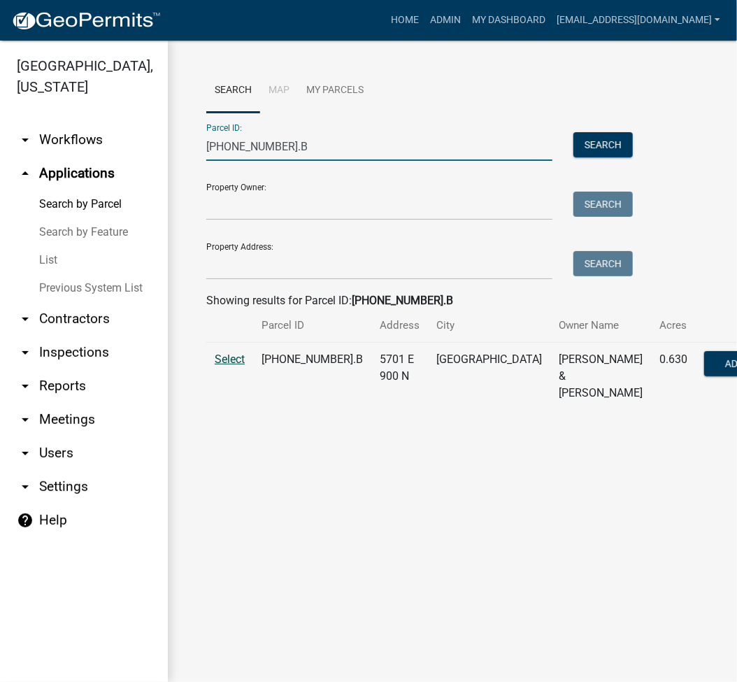
type input "[PHONE_NUMBER].B"
click at [232, 358] on span "Select" at bounding box center [230, 358] width 30 height 13
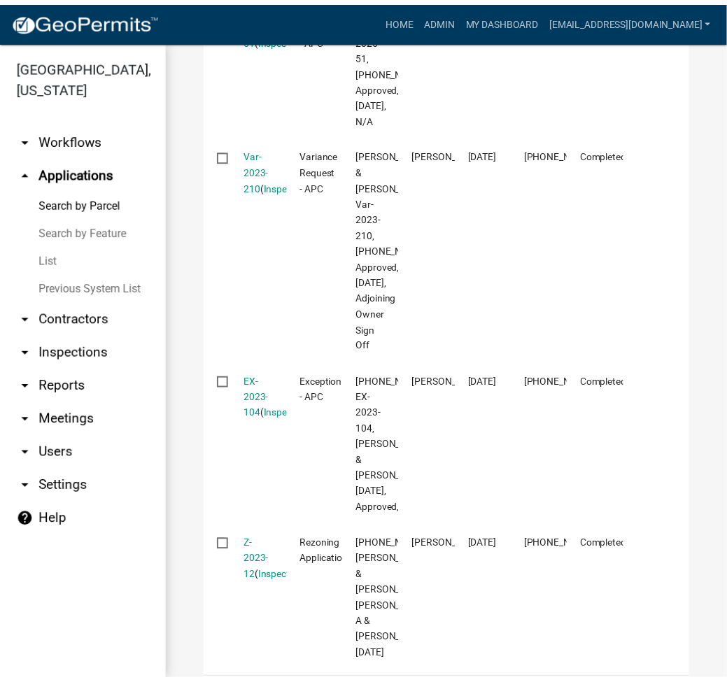
scroll to position [745, 0]
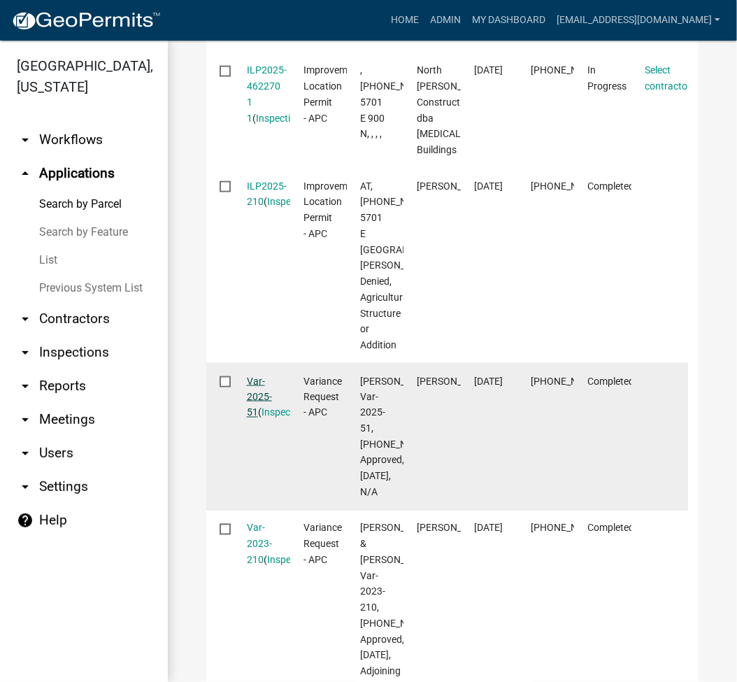
click at [255, 419] on link "Var-2025-51" at bounding box center [259, 397] width 25 height 43
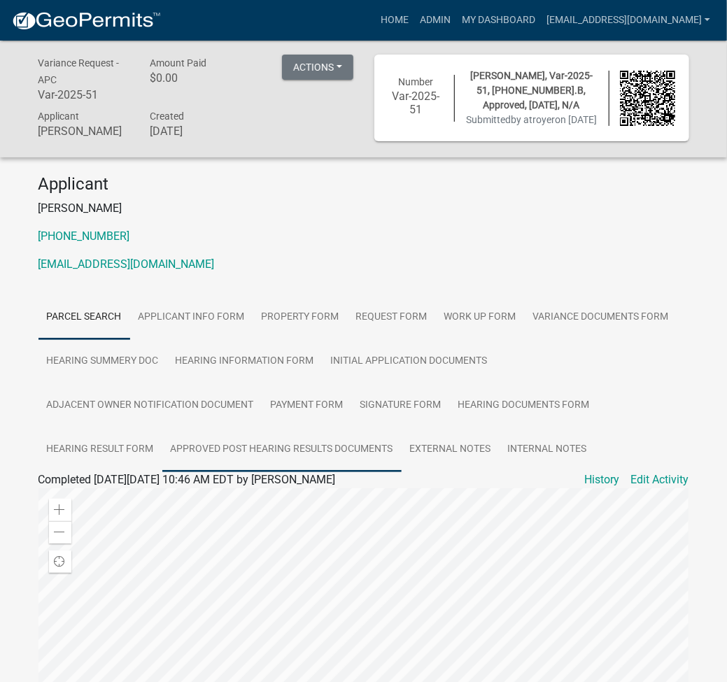
click at [325, 464] on link "Approved Post Hearing Results Documents" at bounding box center [281, 449] width 239 height 45
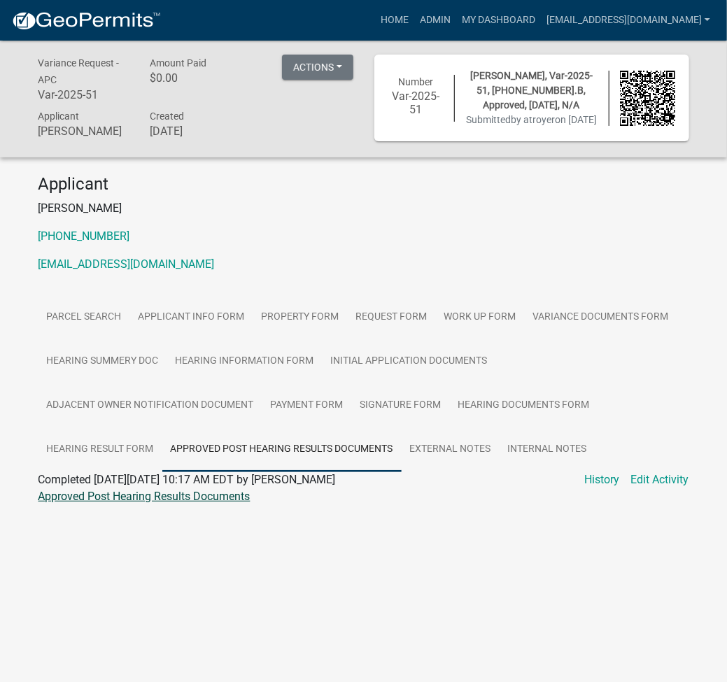
click at [171, 503] on link "Approved Post Hearing Results Documents" at bounding box center [144, 495] width 212 height 13
